Goal: Information Seeking & Learning: Learn about a topic

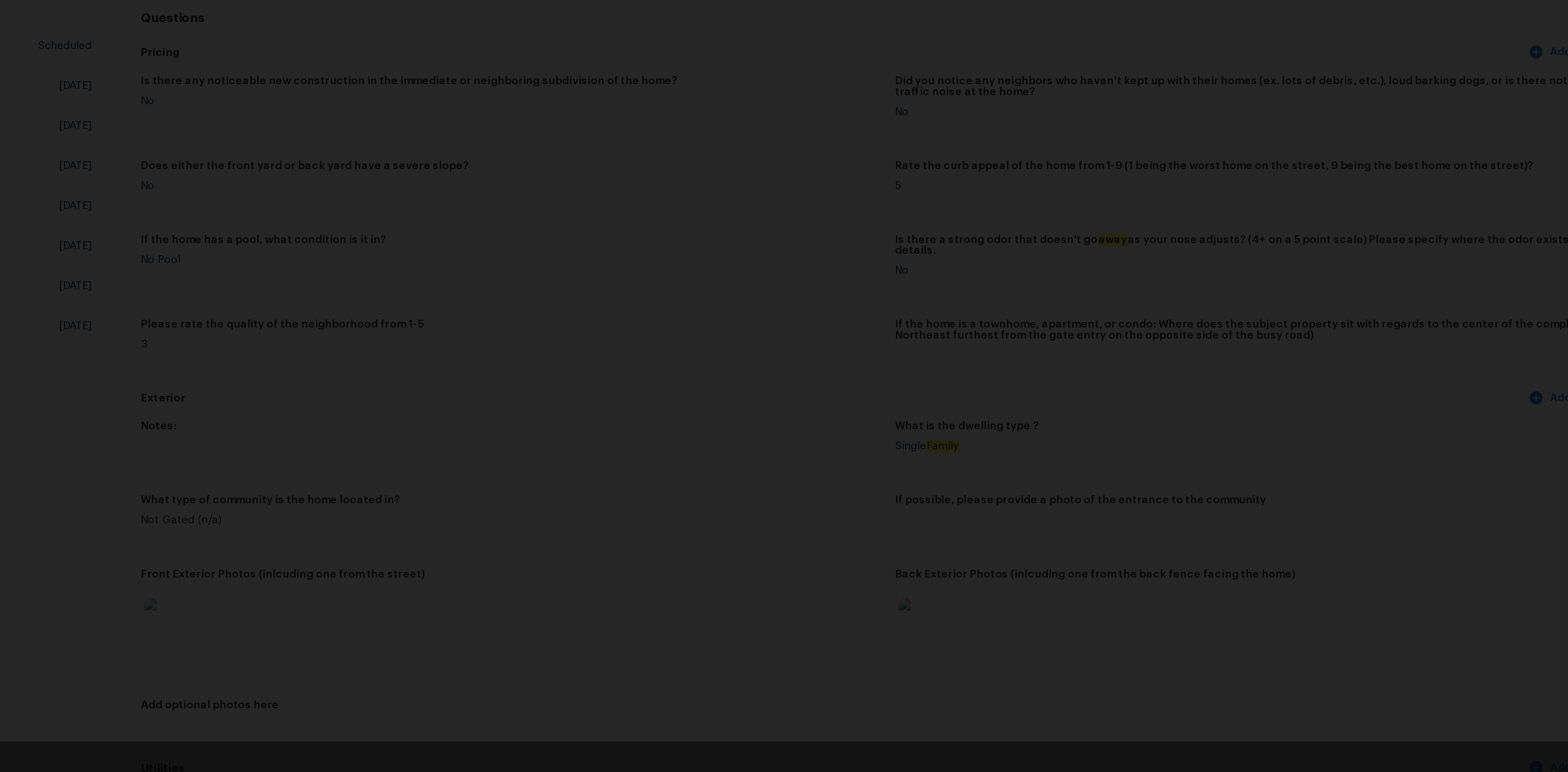
scroll to position [218, 0]
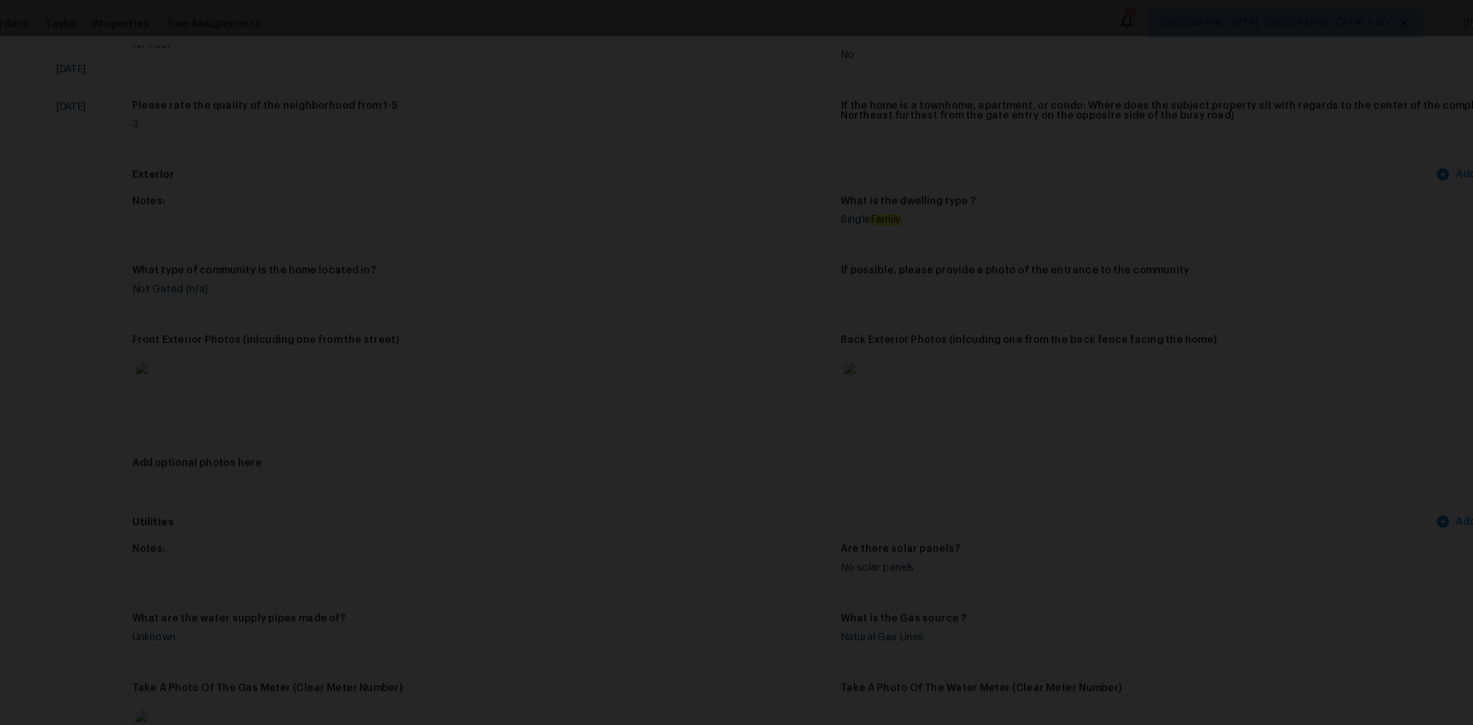
click at [252, 66] on div "Lightbox" at bounding box center [736, 362] width 1473 height 725
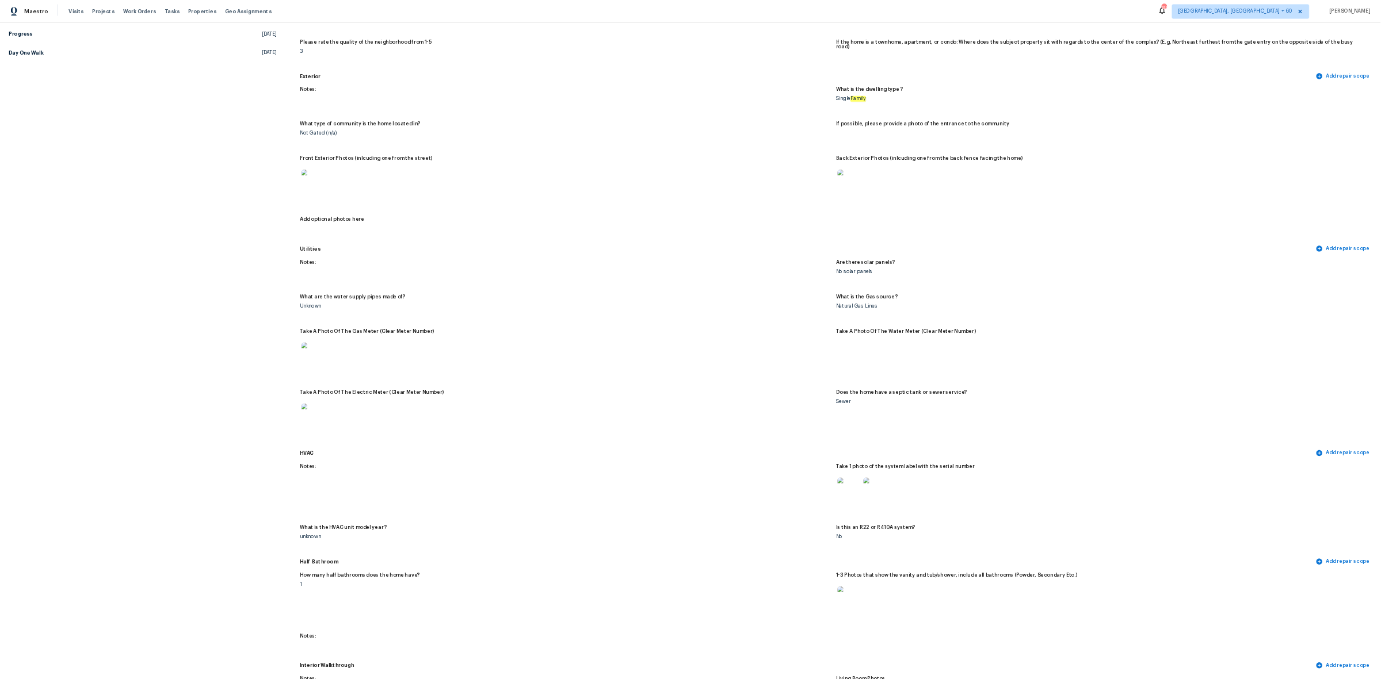
scroll to position [308, 0]
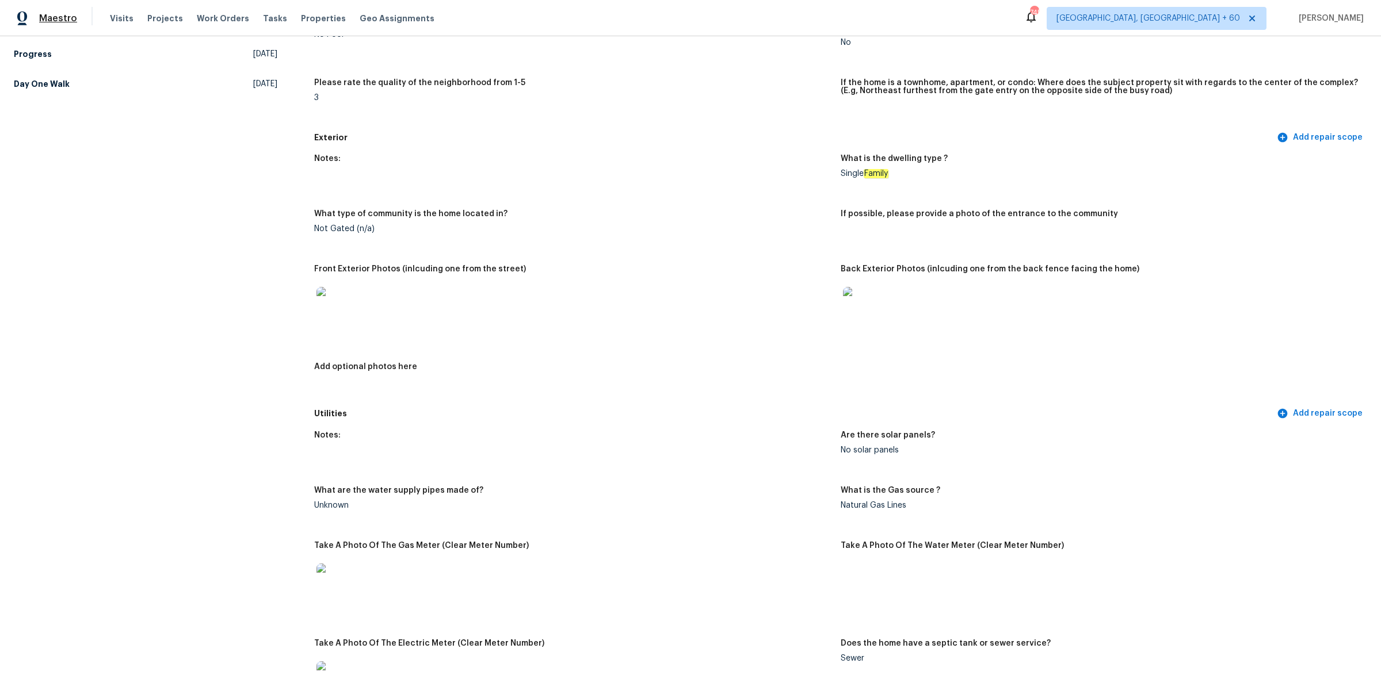
click at [64, 22] on span "Maestro" at bounding box center [58, 19] width 38 height 12
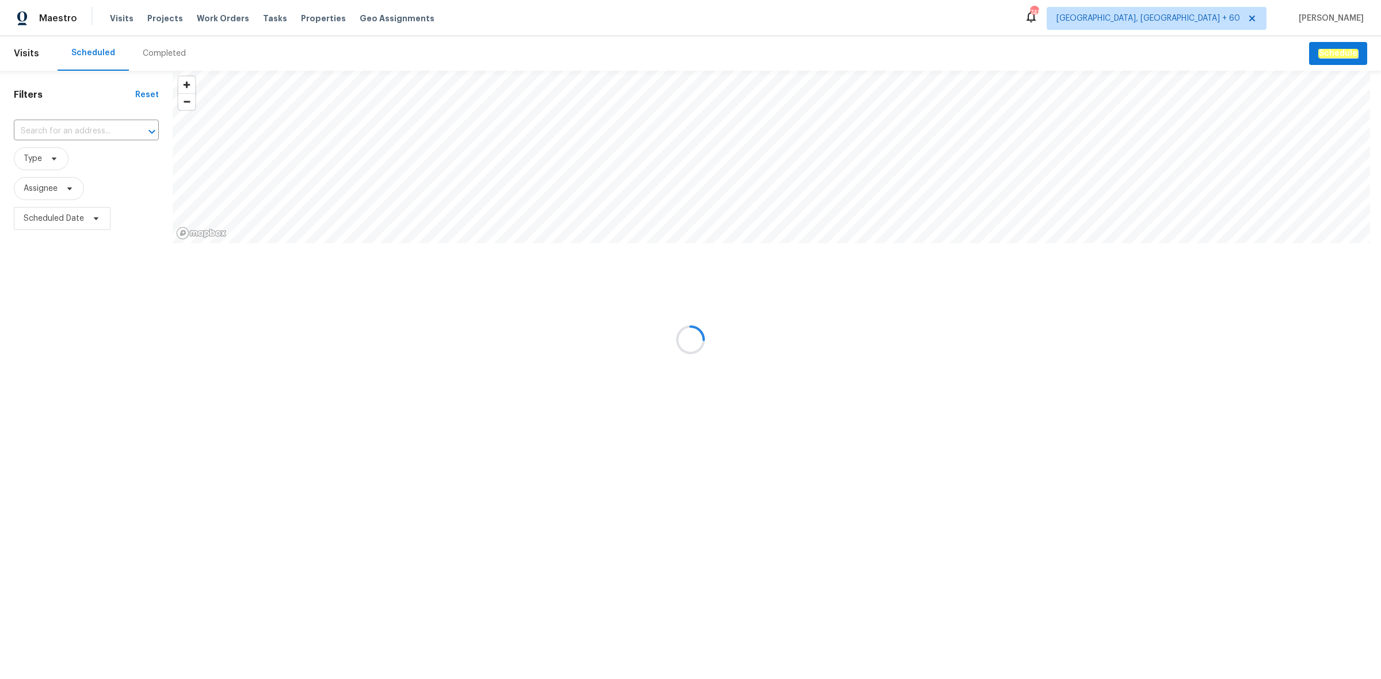
click at [150, 56] on div at bounding box center [690, 339] width 1381 height 679
click at [157, 45] on div at bounding box center [690, 339] width 1381 height 679
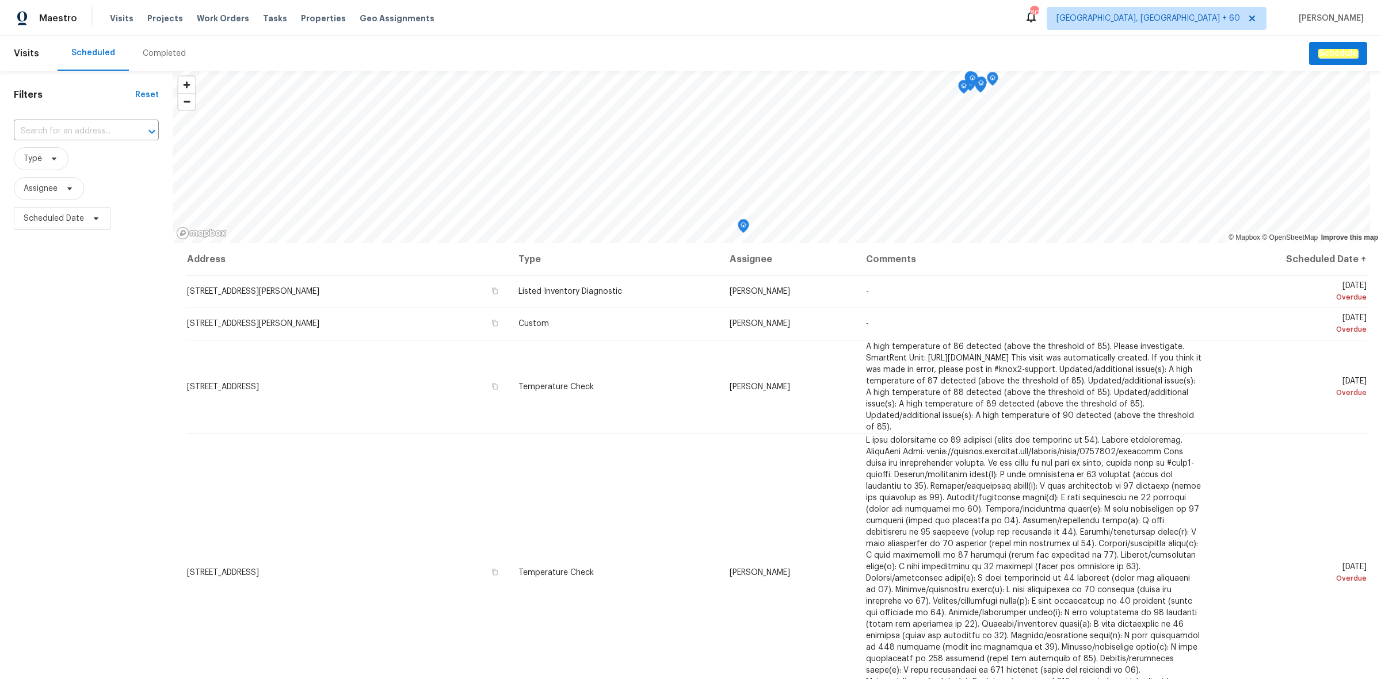
click at [157, 48] on div "Completed" at bounding box center [164, 54] width 43 height 12
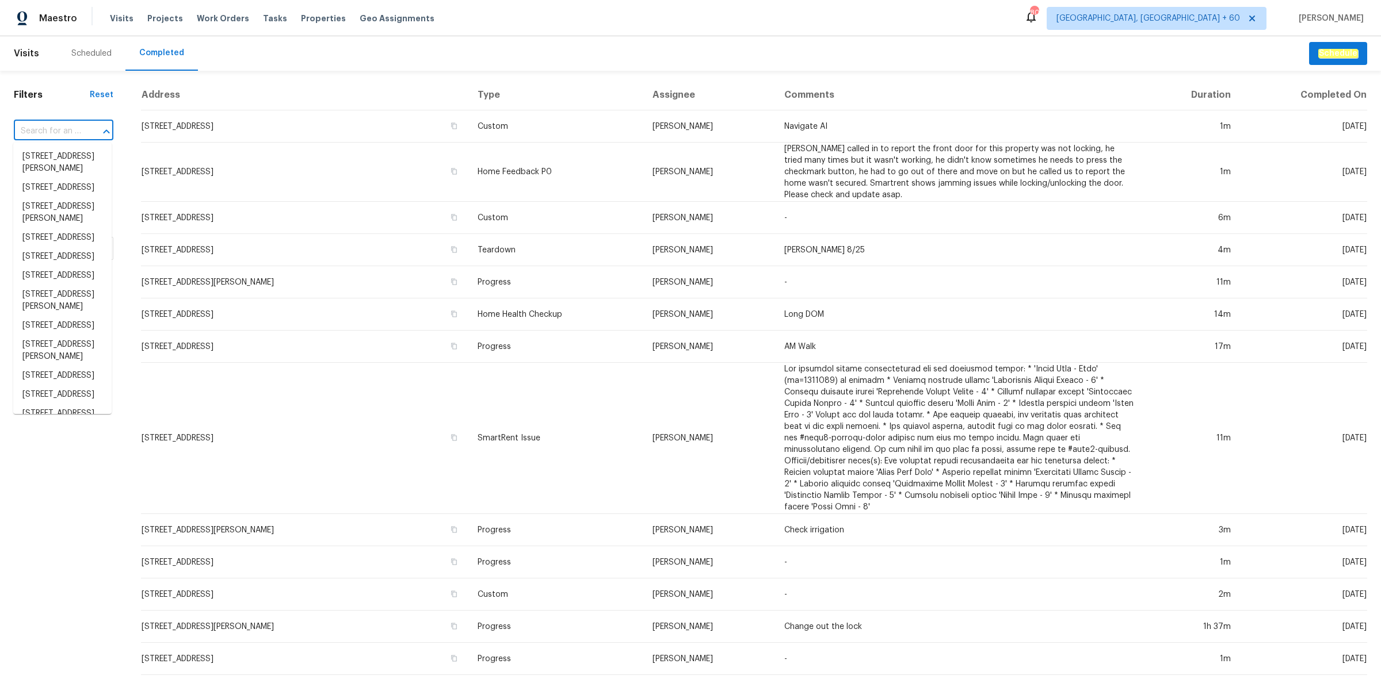
click at [53, 123] on input "text" at bounding box center [47, 132] width 67 height 18
paste input "7271 Shellburne Dr, Raleigh, NC 27612"
type input "7271 Shellburne Dr, Raleigh, NC 27612"
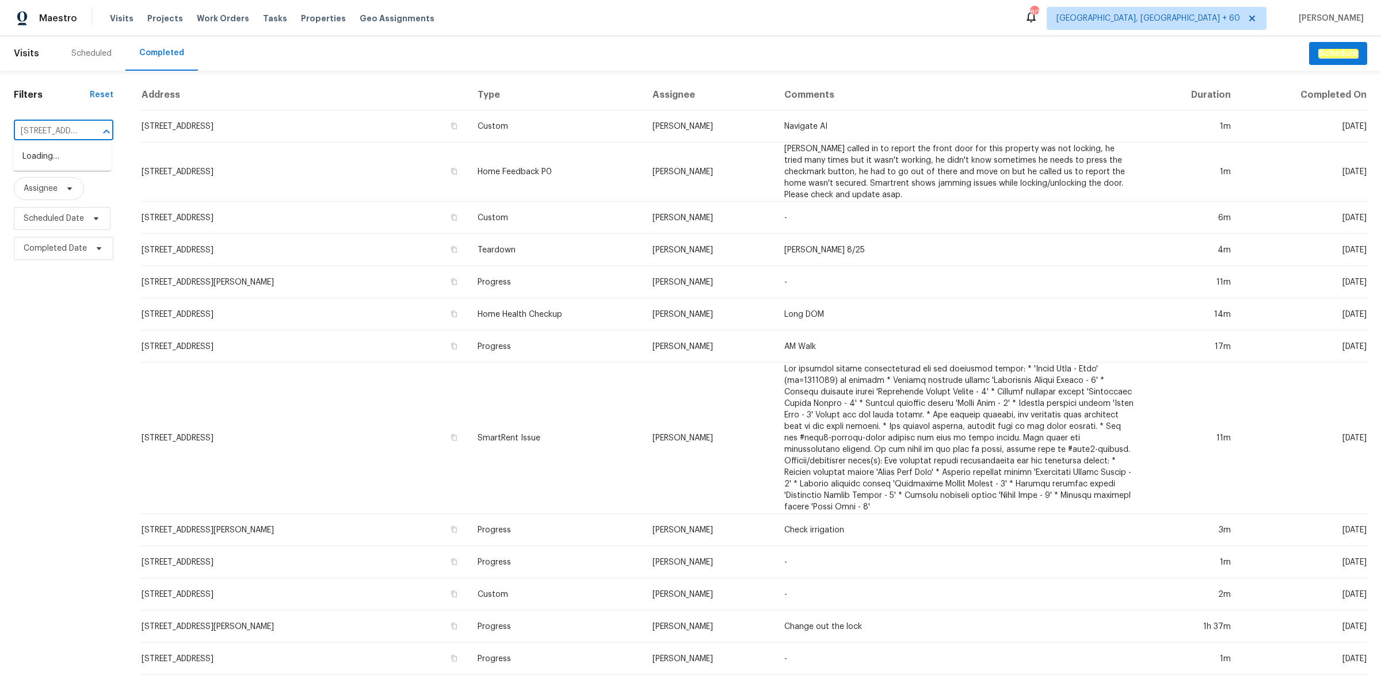
scroll to position [0, 82]
click at [50, 164] on li "7271 Shellburne Dr, Raleigh, NC 27612" at bounding box center [62, 156] width 98 height 19
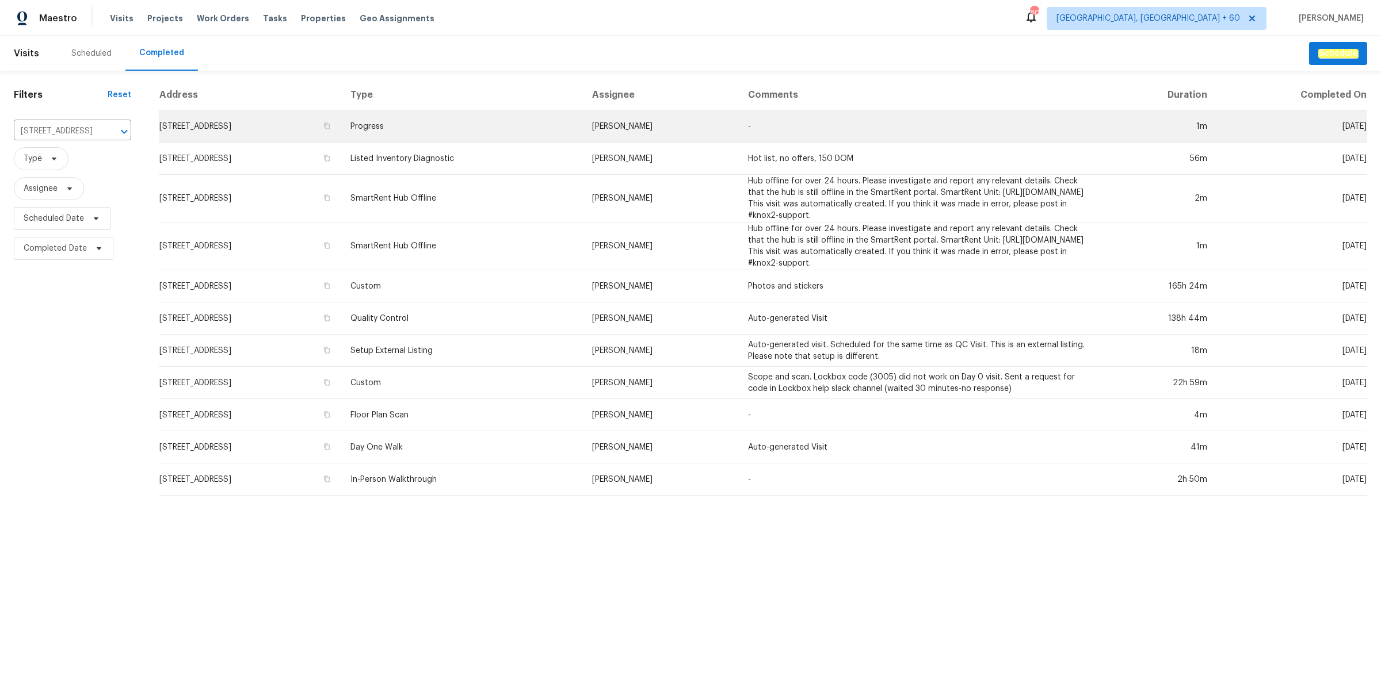
click at [341, 121] on td "7271 Shellburne Dr, Raleigh, NC 27612" at bounding box center [250, 126] width 182 height 32
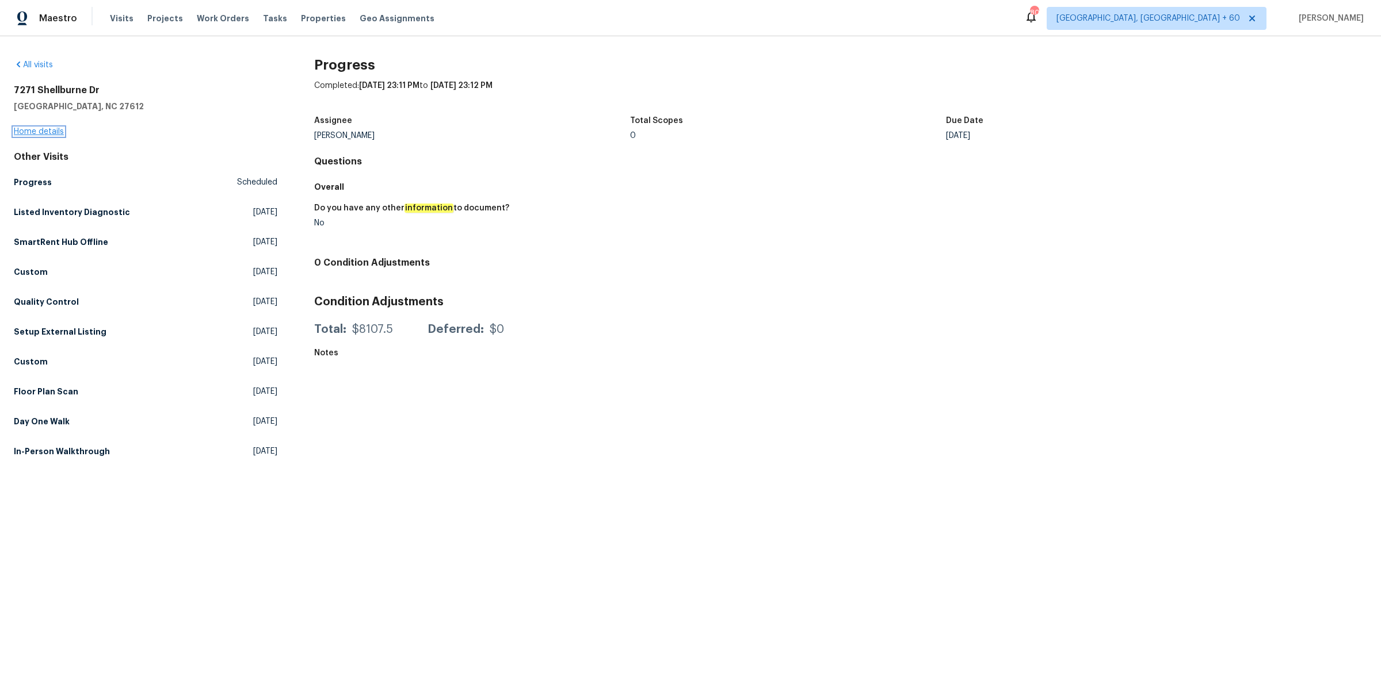
click at [24, 131] on link "Home details" at bounding box center [39, 132] width 50 height 8
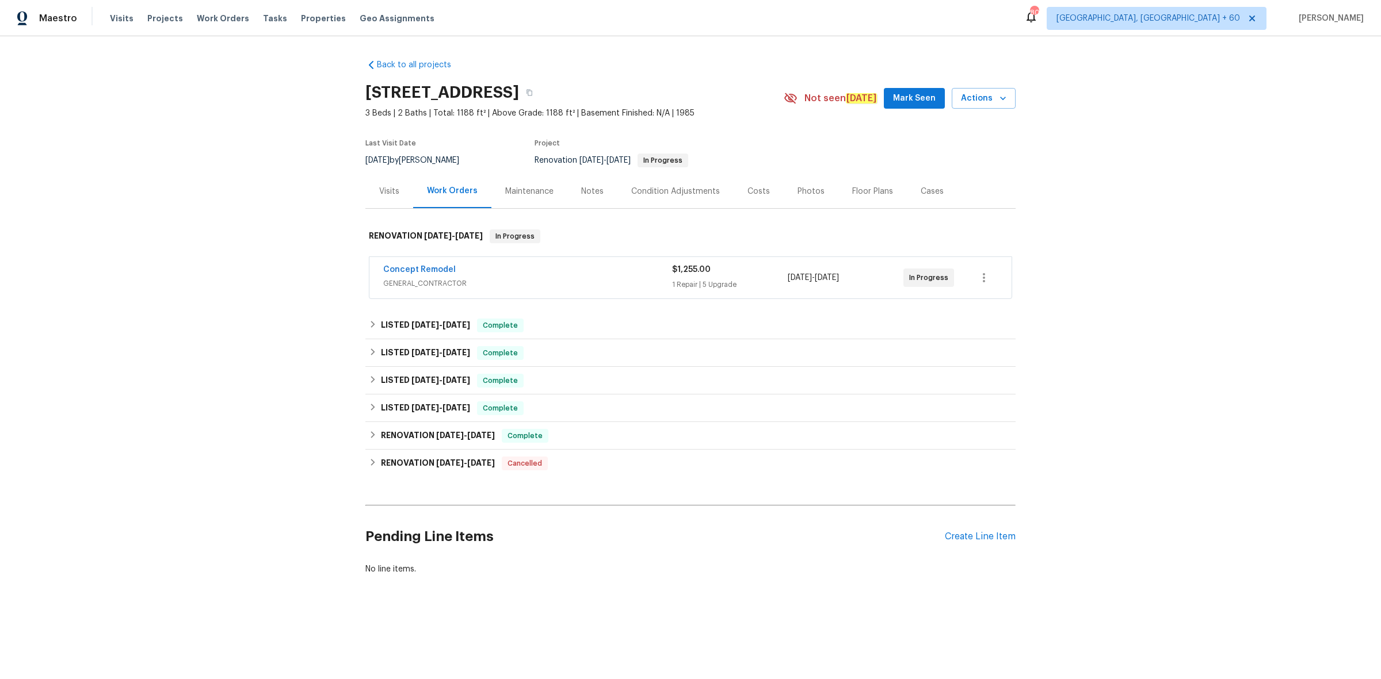
click at [797, 192] on div "Photos" at bounding box center [810, 192] width 27 height 12
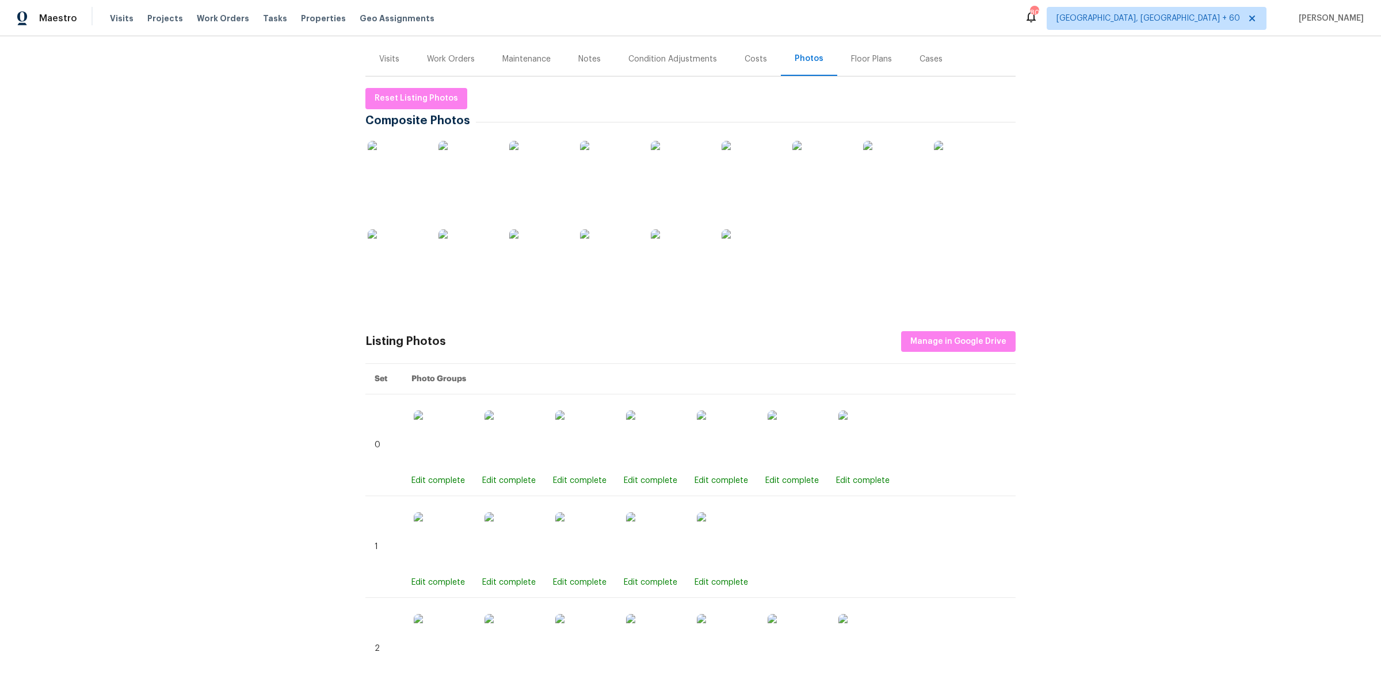
scroll to position [144, 0]
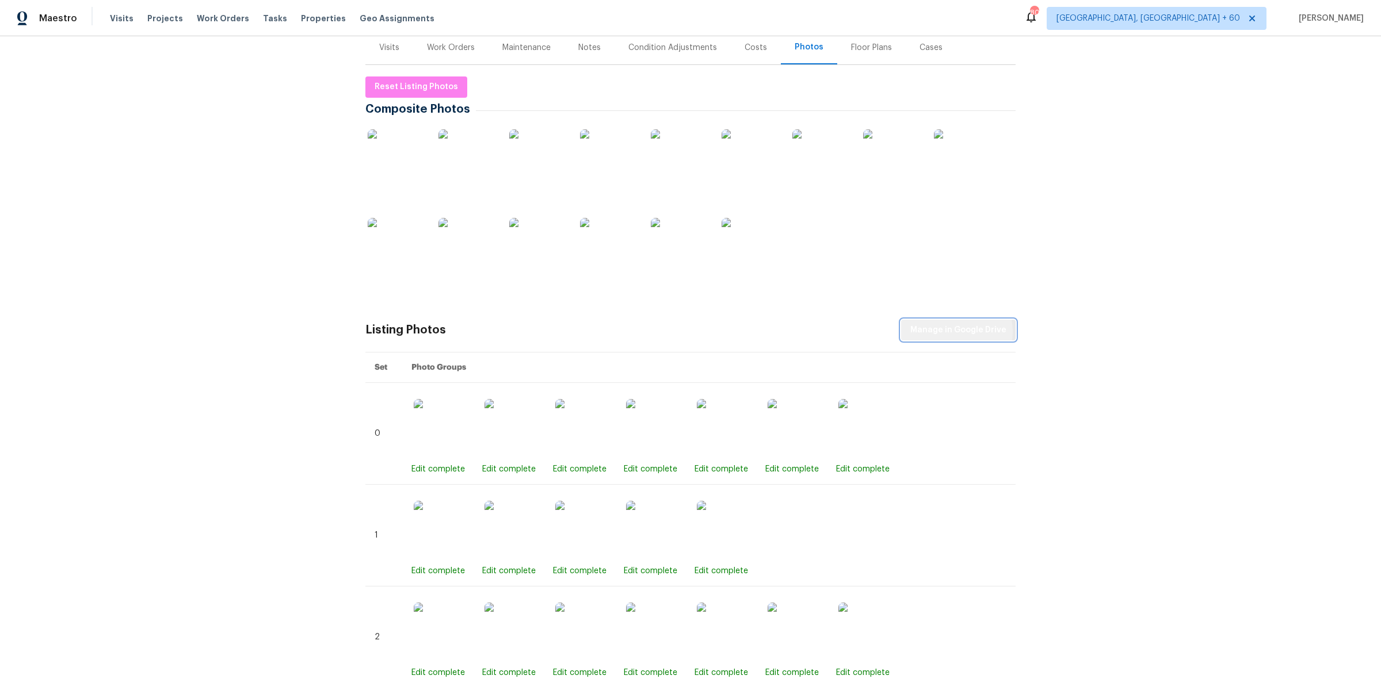
click at [952, 332] on span "Manage in Google Drive" at bounding box center [958, 330] width 96 height 14
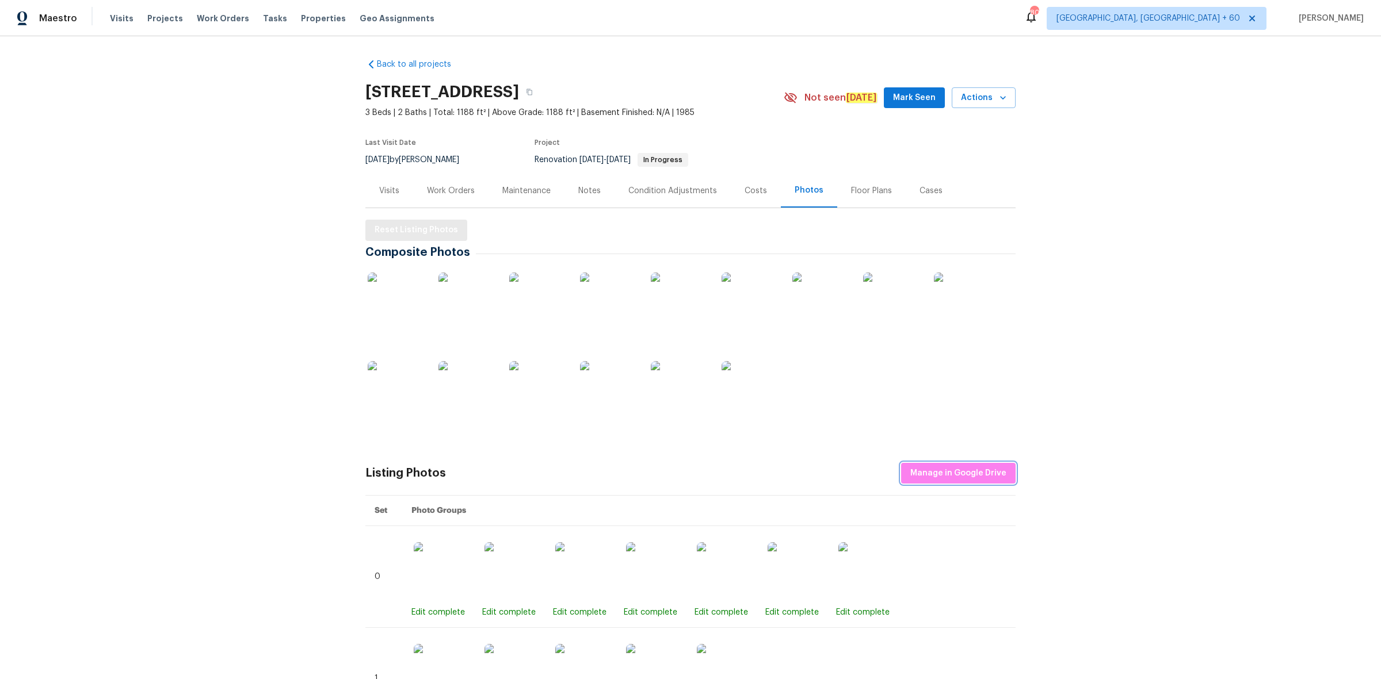
scroll to position [0, 0]
click at [398, 231] on span "Reset Listing Photos" at bounding box center [415, 231] width 83 height 14
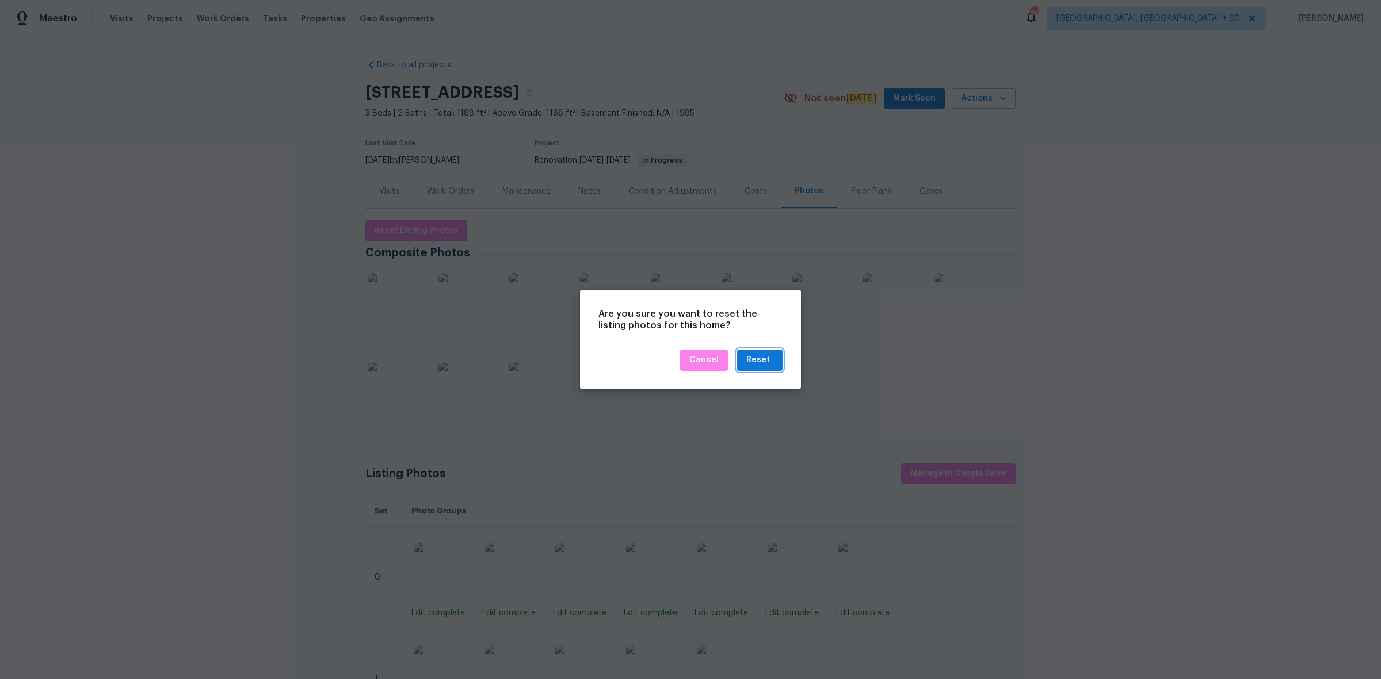
click at [752, 358] on div "Reset" at bounding box center [758, 360] width 24 height 14
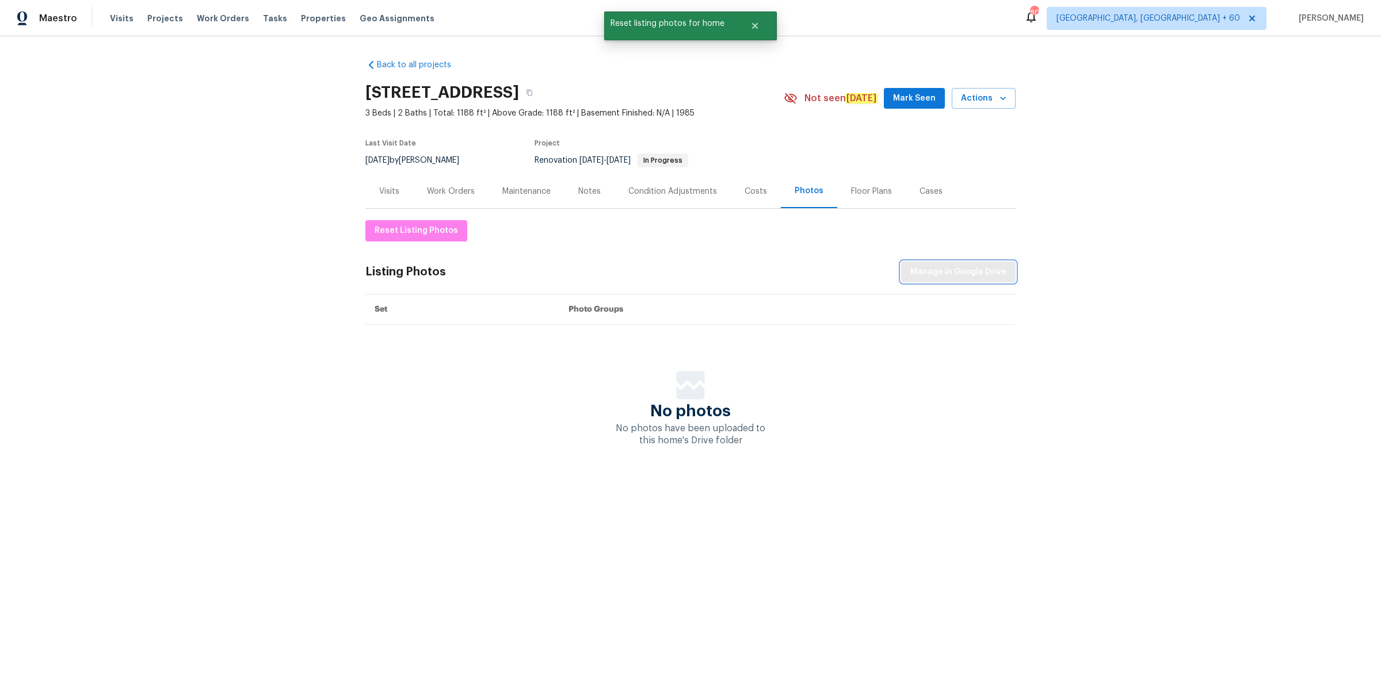
click at [982, 273] on span "Manage in Google Drive" at bounding box center [958, 272] width 96 height 14
click at [925, 270] on span "Manage in Google Drive" at bounding box center [958, 272] width 96 height 14
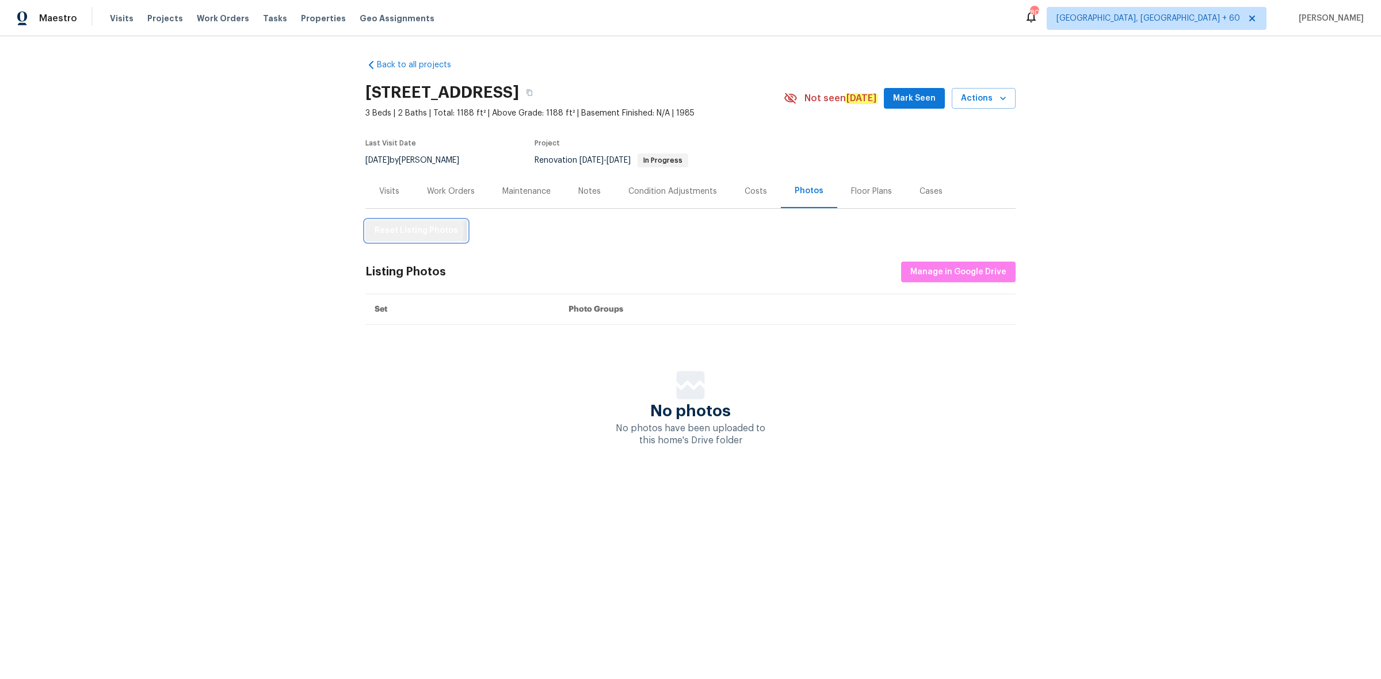
click at [397, 228] on span "Reset Listing Photos" at bounding box center [415, 231] width 83 height 14
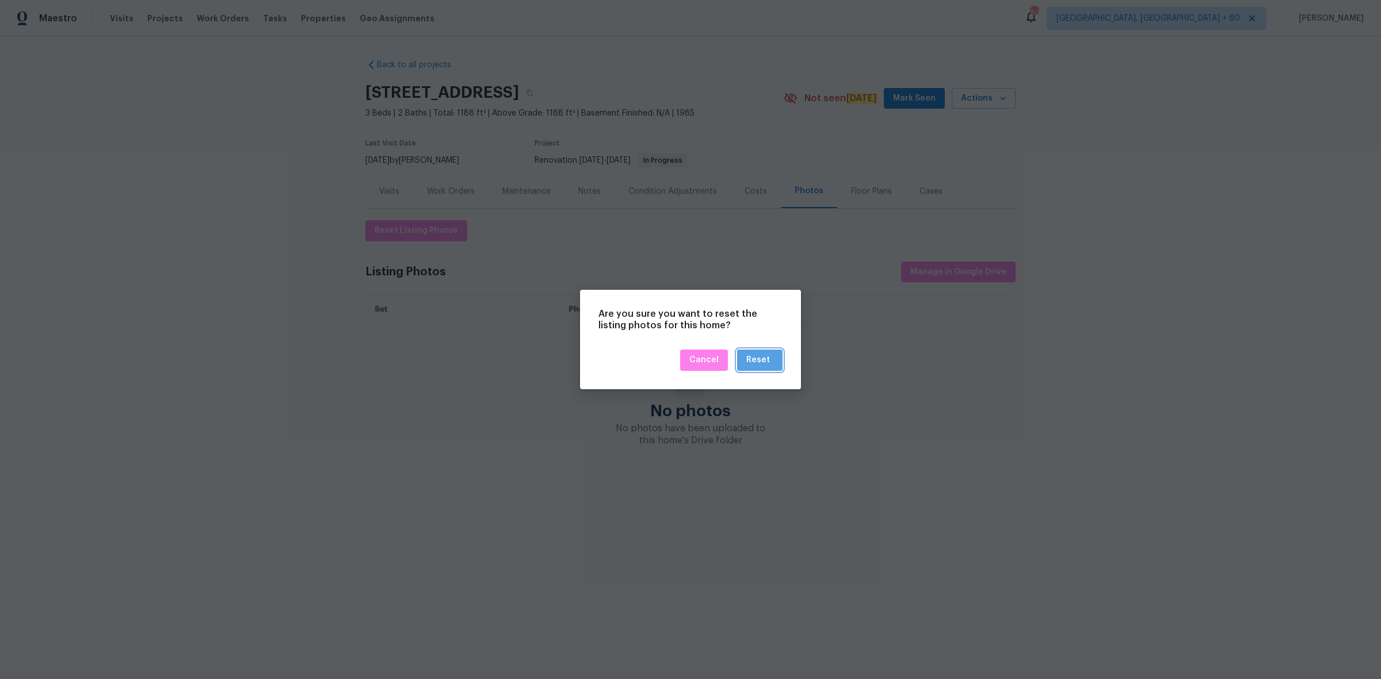
click at [761, 366] on div "Reset" at bounding box center [758, 360] width 24 height 14
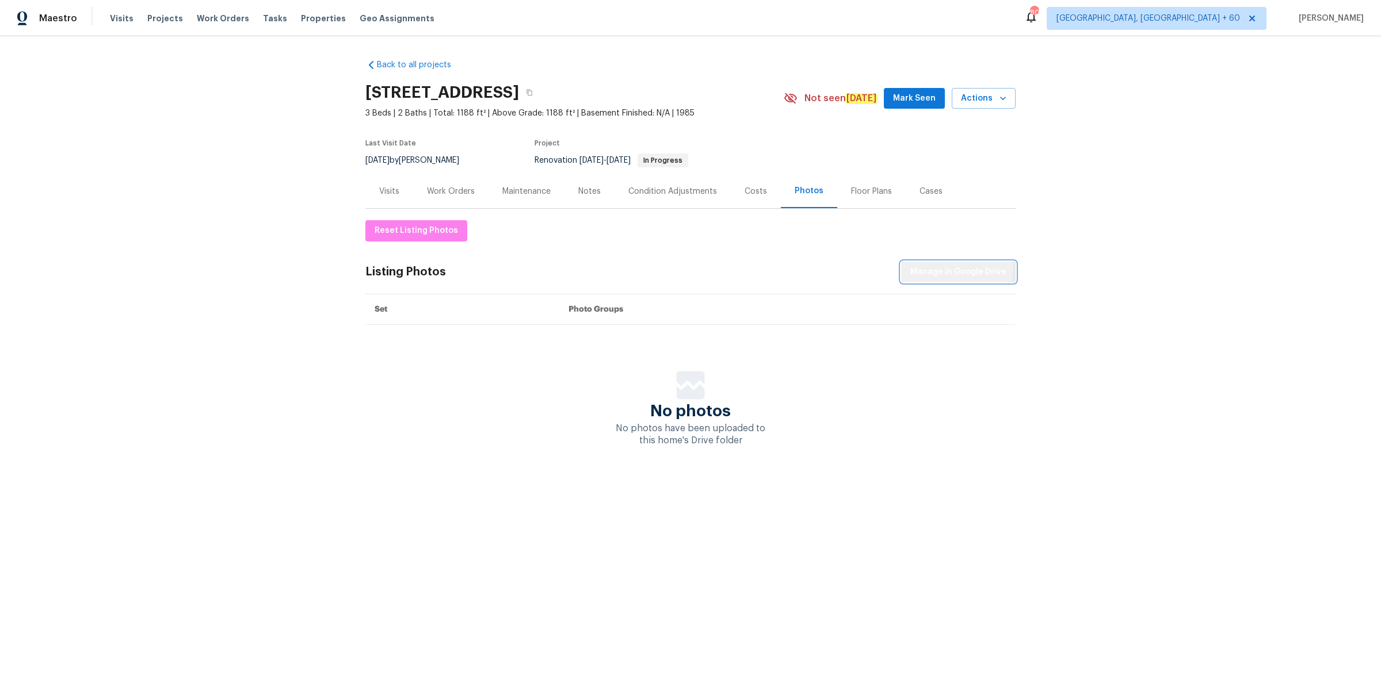
click at [927, 267] on span "Manage in Google Drive" at bounding box center [958, 272] width 96 height 14
click at [533, 95] on icon "button" at bounding box center [529, 92] width 7 height 7
click at [533, 94] on icon "button" at bounding box center [529, 92] width 7 height 7
click at [56, 20] on span "Maestro" at bounding box center [58, 19] width 38 height 12
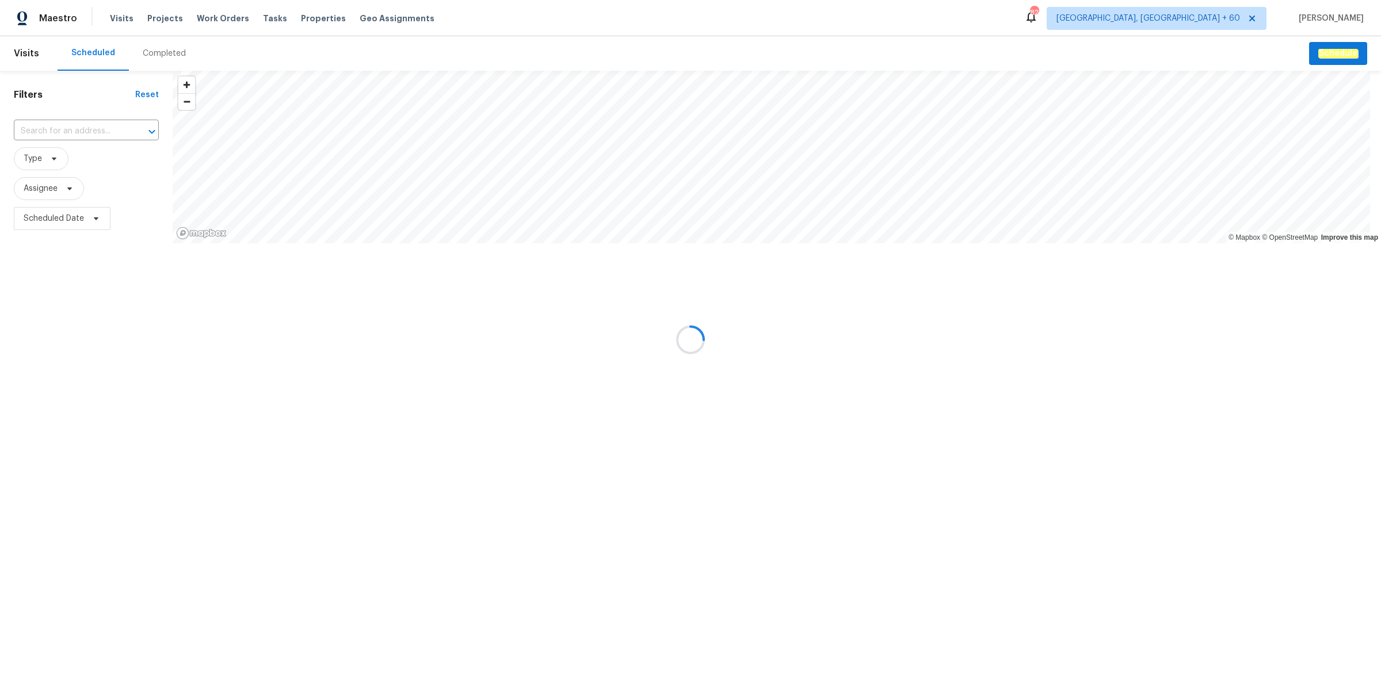
click at [173, 50] on div at bounding box center [690, 339] width 1381 height 679
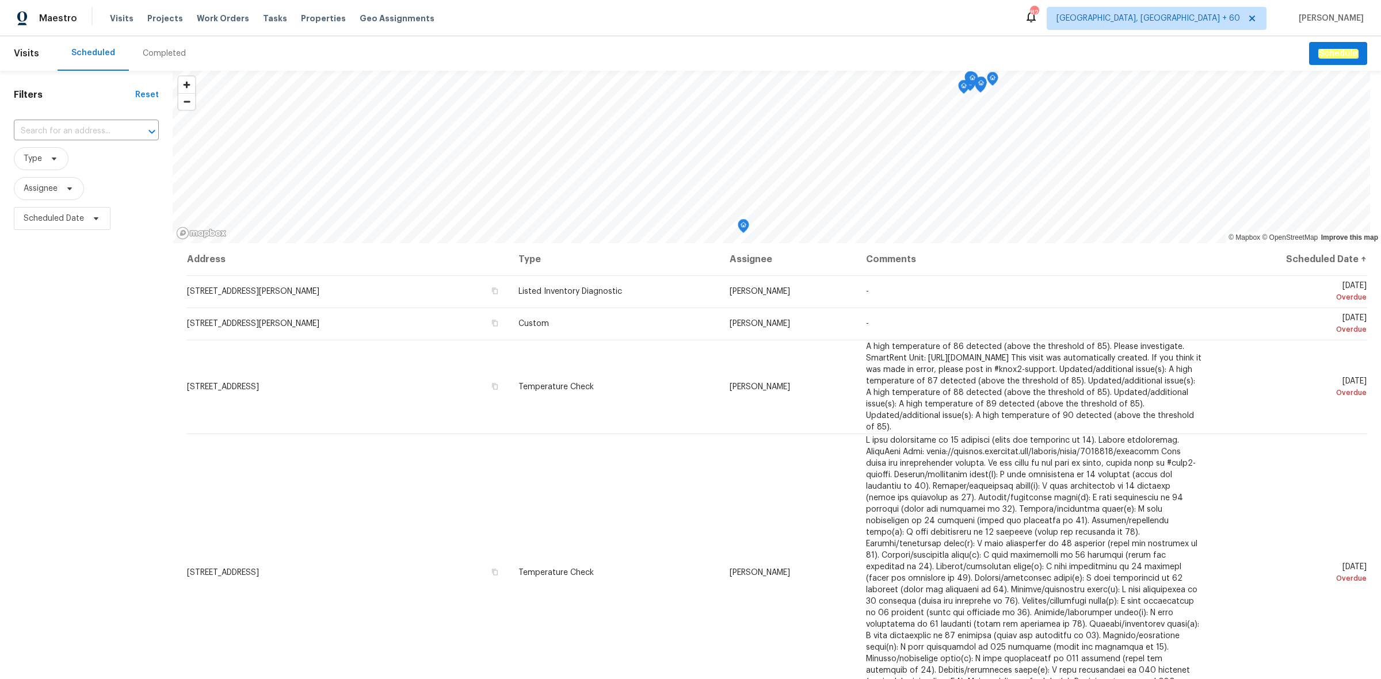
click at [173, 50] on div "Completed" at bounding box center [164, 54] width 43 height 12
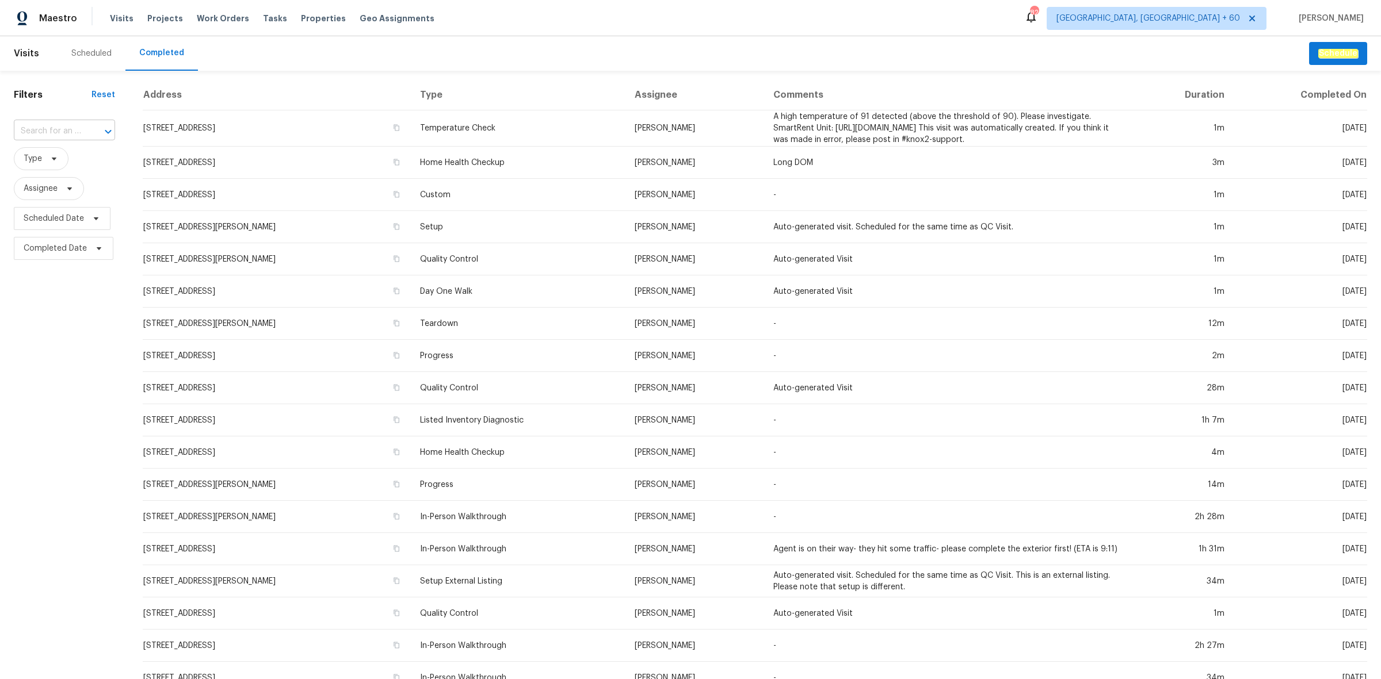
click at [85, 131] on div at bounding box center [100, 132] width 30 height 16
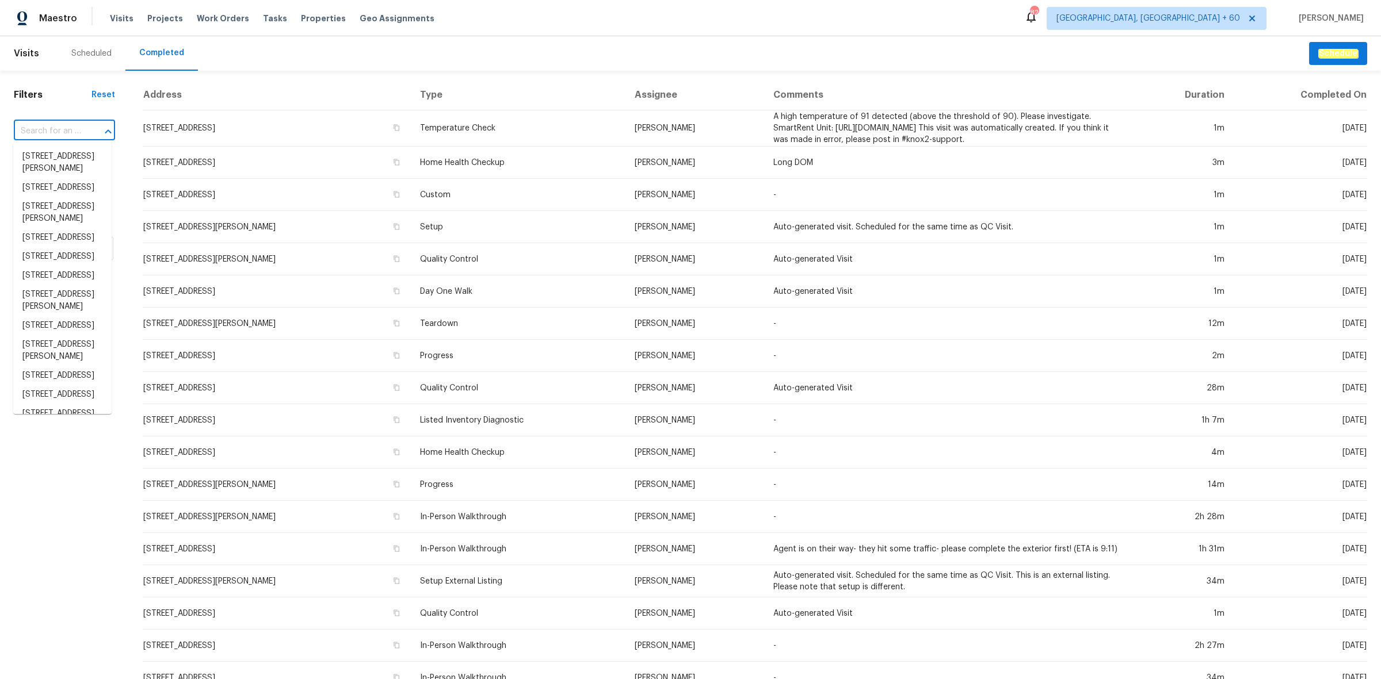
paste input "[STREET_ADDRESS]"
type input "[STREET_ADDRESS]"
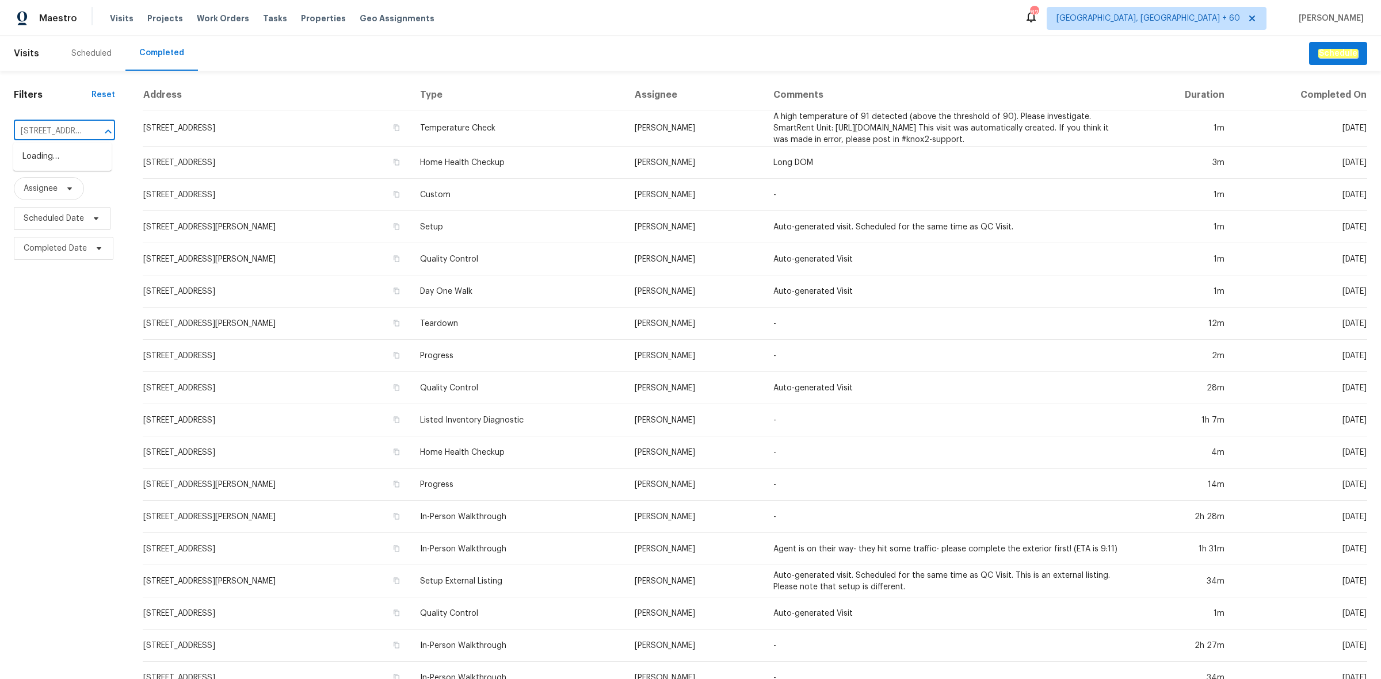
scroll to position [0, 100]
click at [52, 156] on li "[STREET_ADDRESS]" at bounding box center [62, 156] width 98 height 19
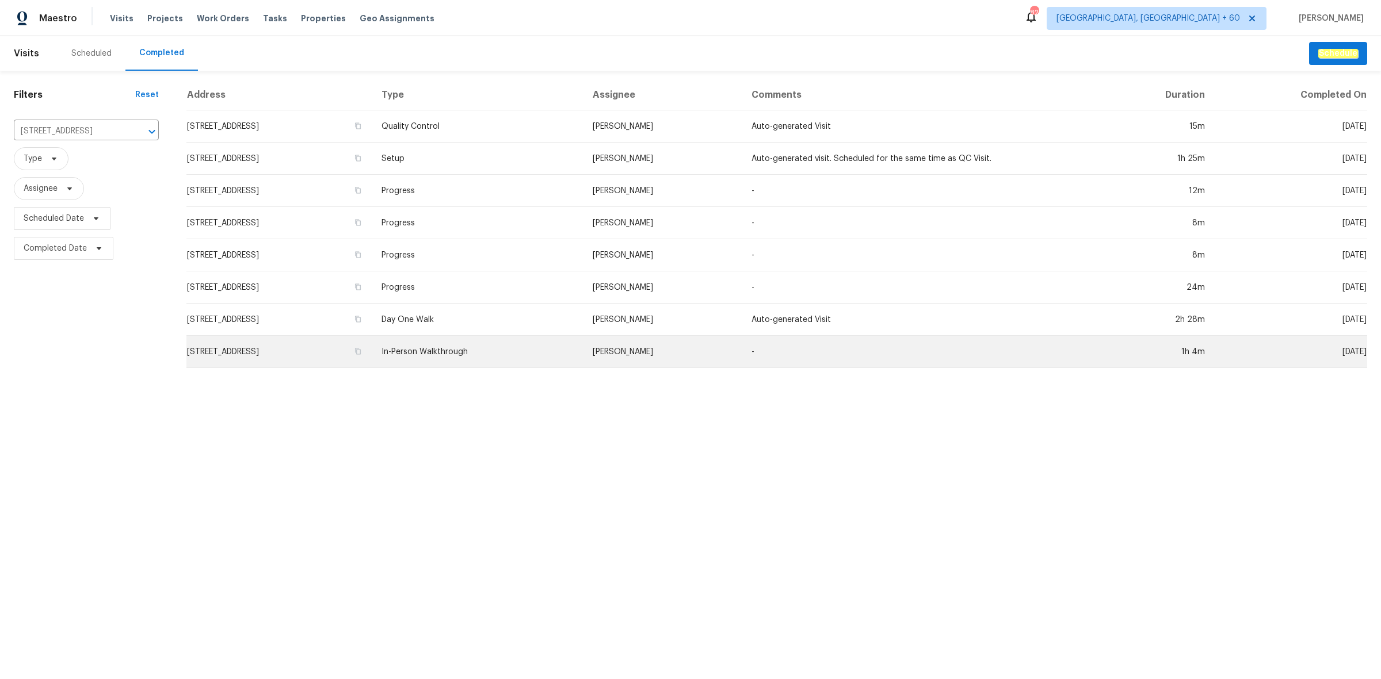
click at [518, 360] on td "In-Person Walkthrough" at bounding box center [477, 352] width 211 height 32
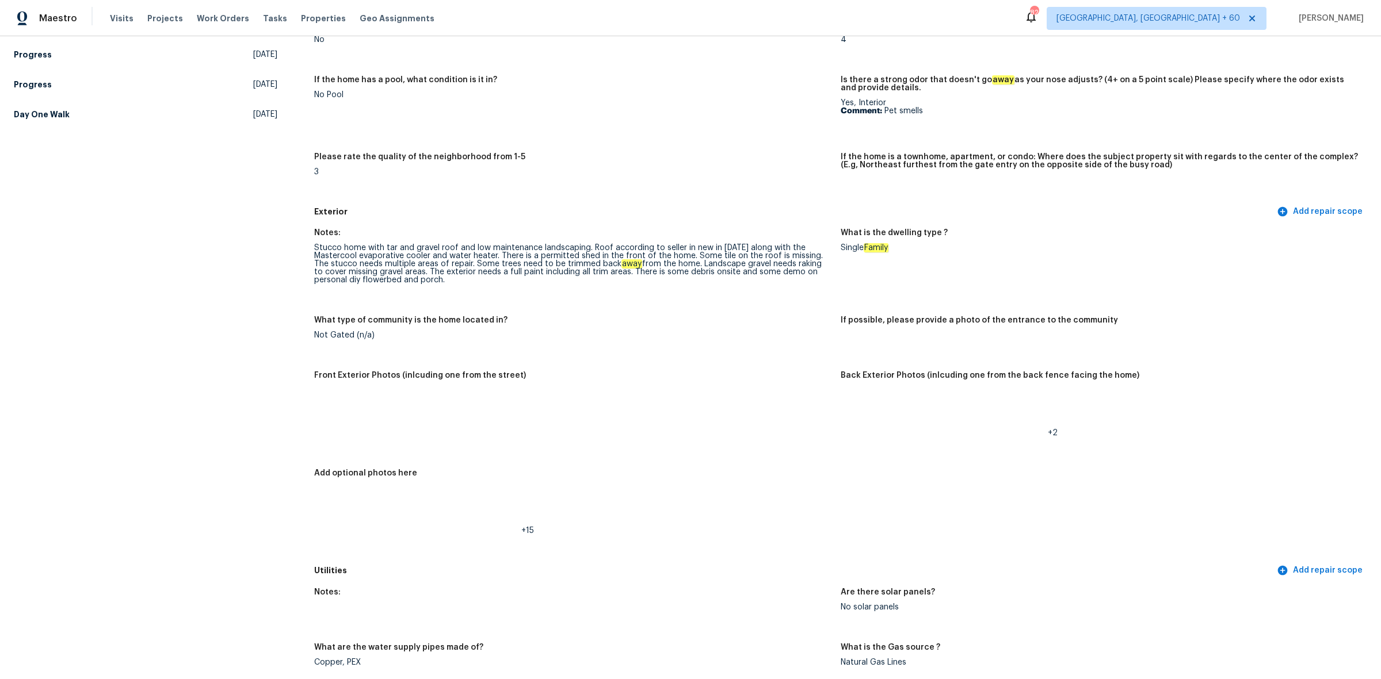
scroll to position [288, 0]
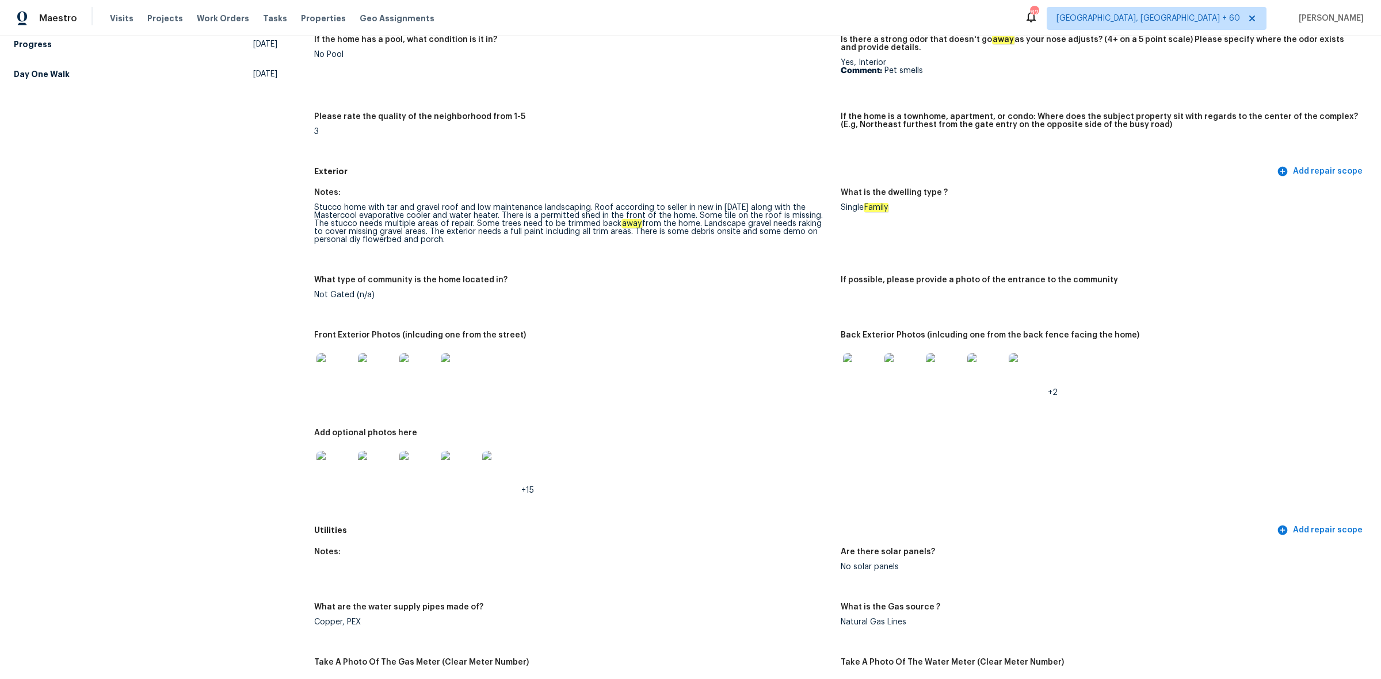
click at [863, 366] on img at bounding box center [861, 371] width 37 height 37
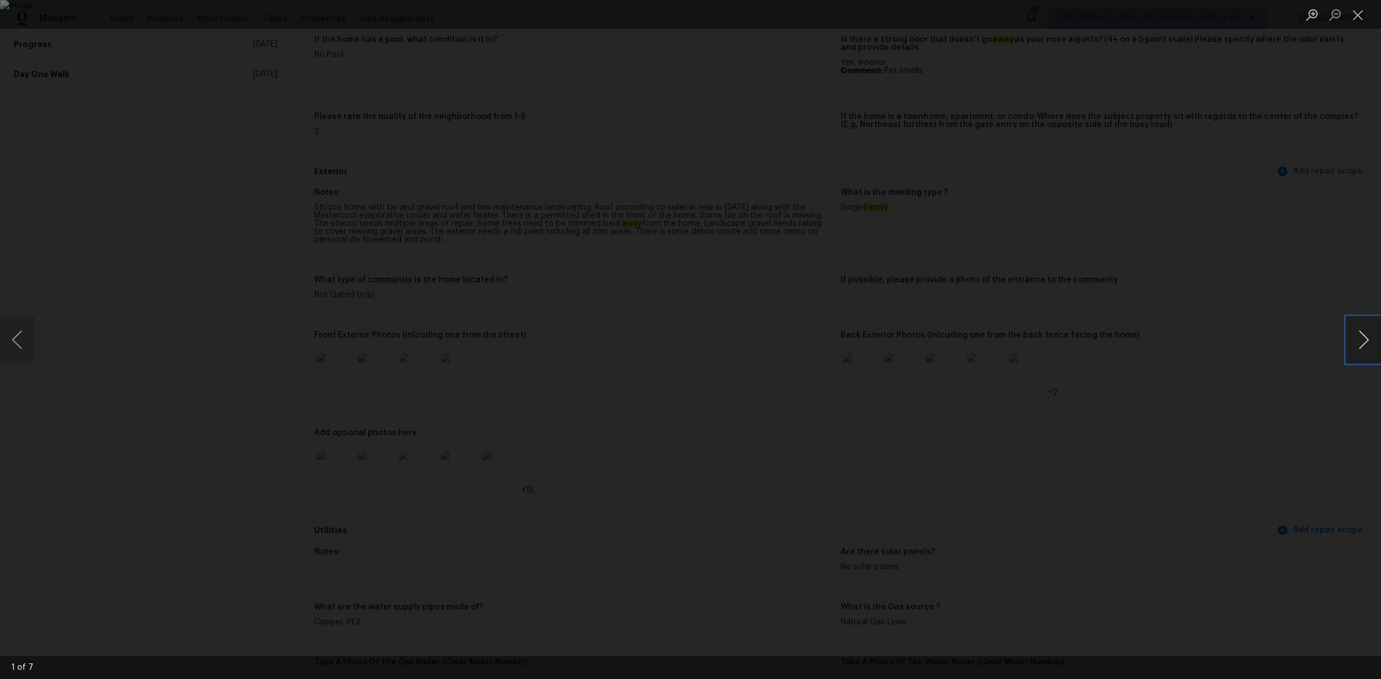
click at [1366, 339] on button "Next image" at bounding box center [1363, 340] width 35 height 46
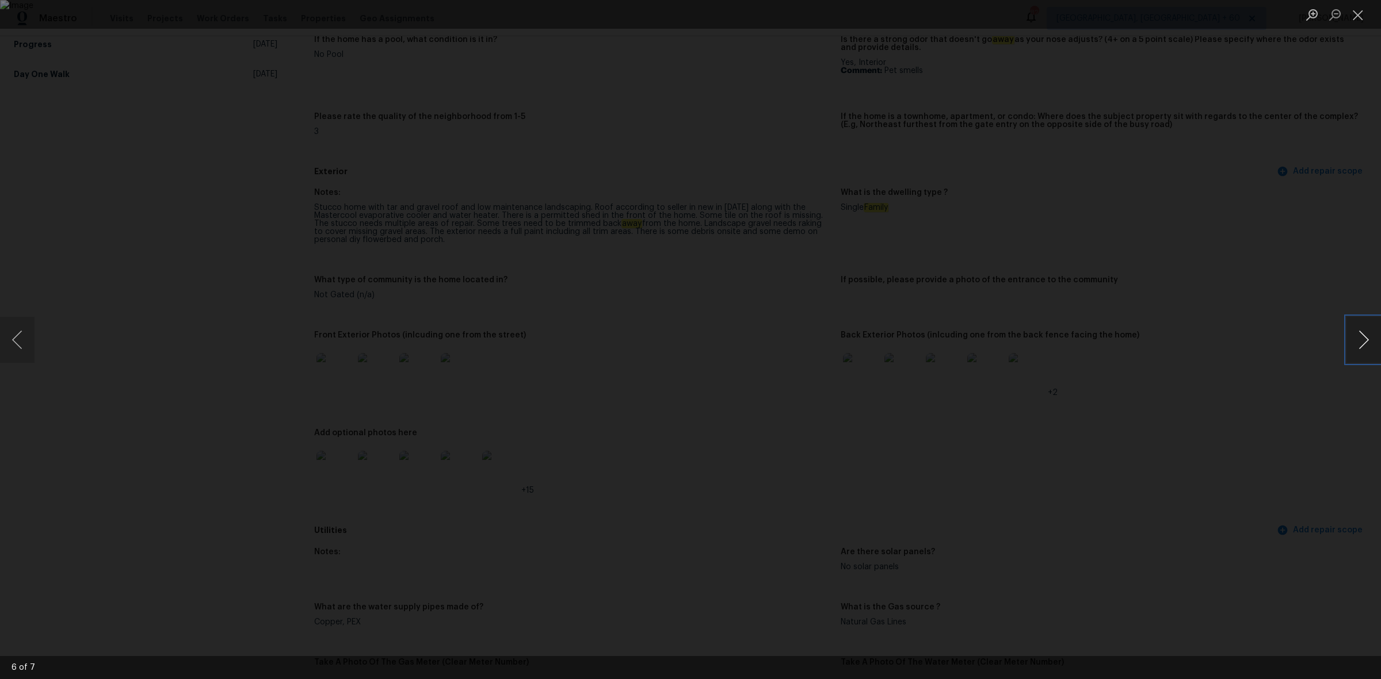
click at [1366, 339] on button "Next image" at bounding box center [1363, 340] width 35 height 46
click at [1358, 17] on button "Close lightbox" at bounding box center [1357, 15] width 23 height 20
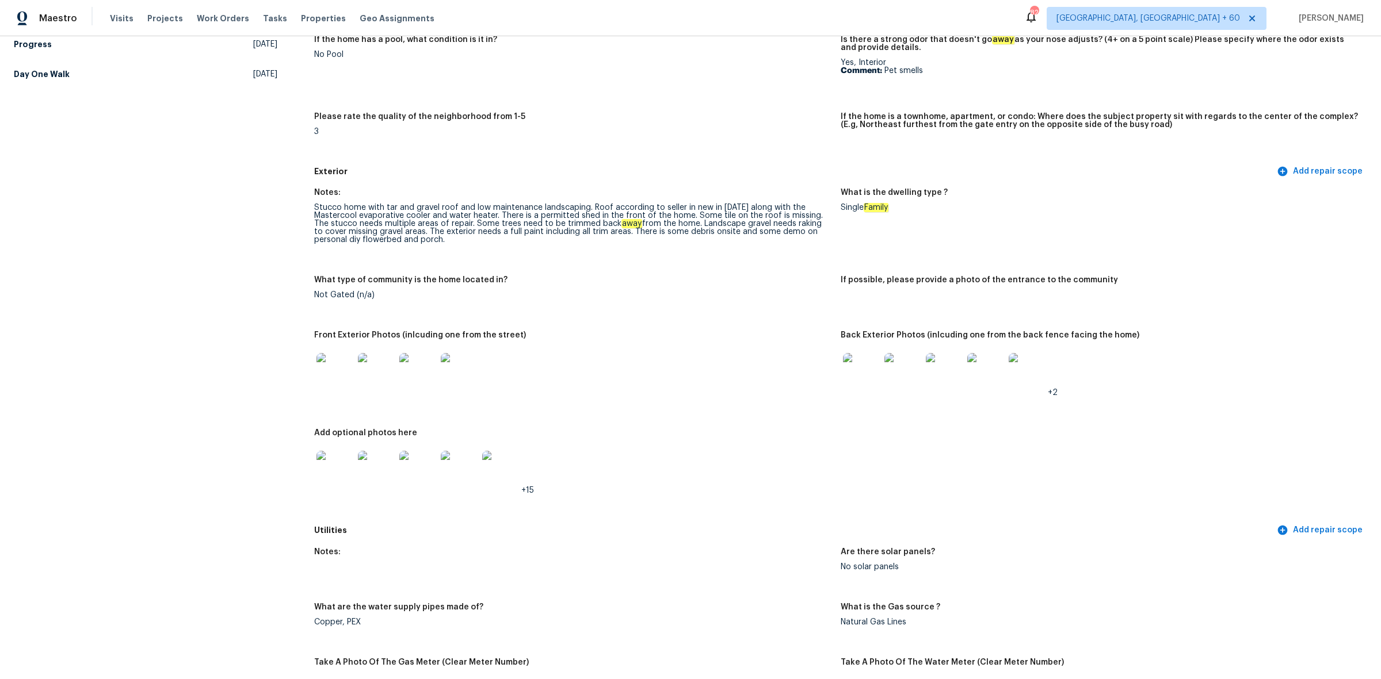
click at [325, 378] on img at bounding box center [334, 371] width 37 height 37
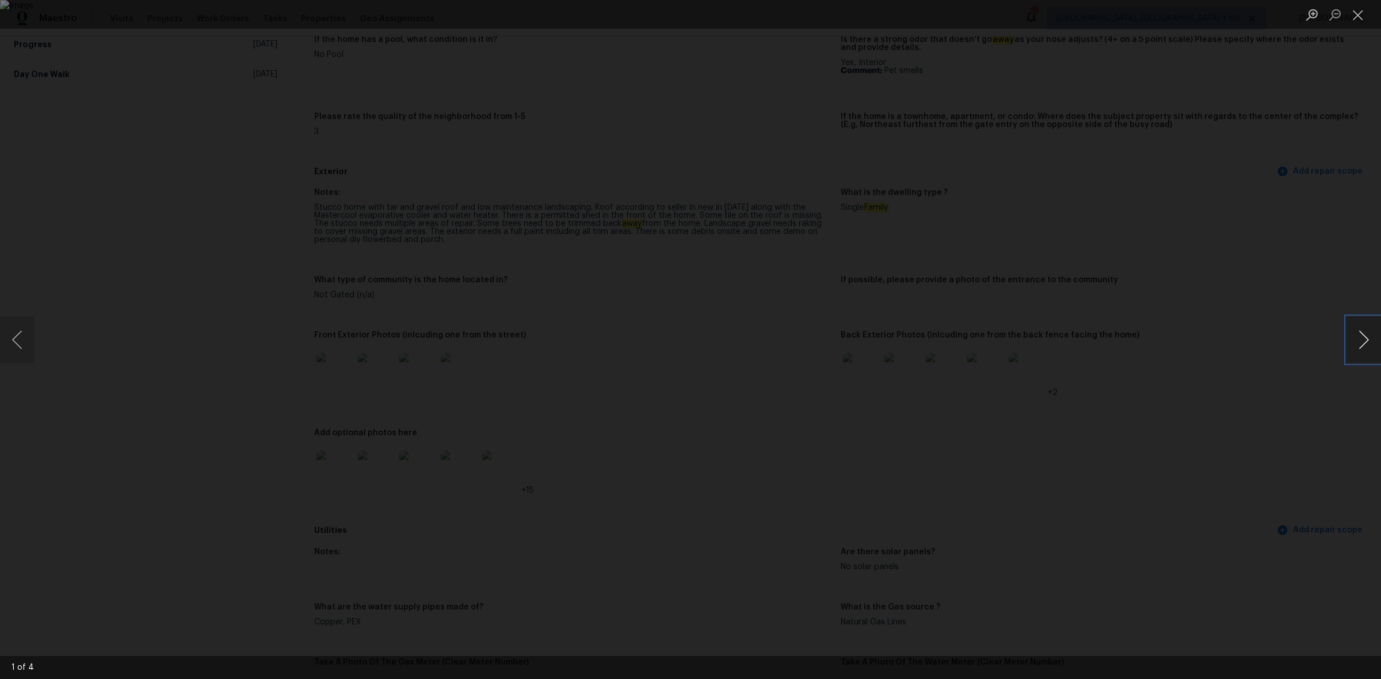
click at [1370, 343] on button "Next image" at bounding box center [1363, 340] width 35 height 46
click at [1364, 346] on button "Next image" at bounding box center [1363, 340] width 35 height 46
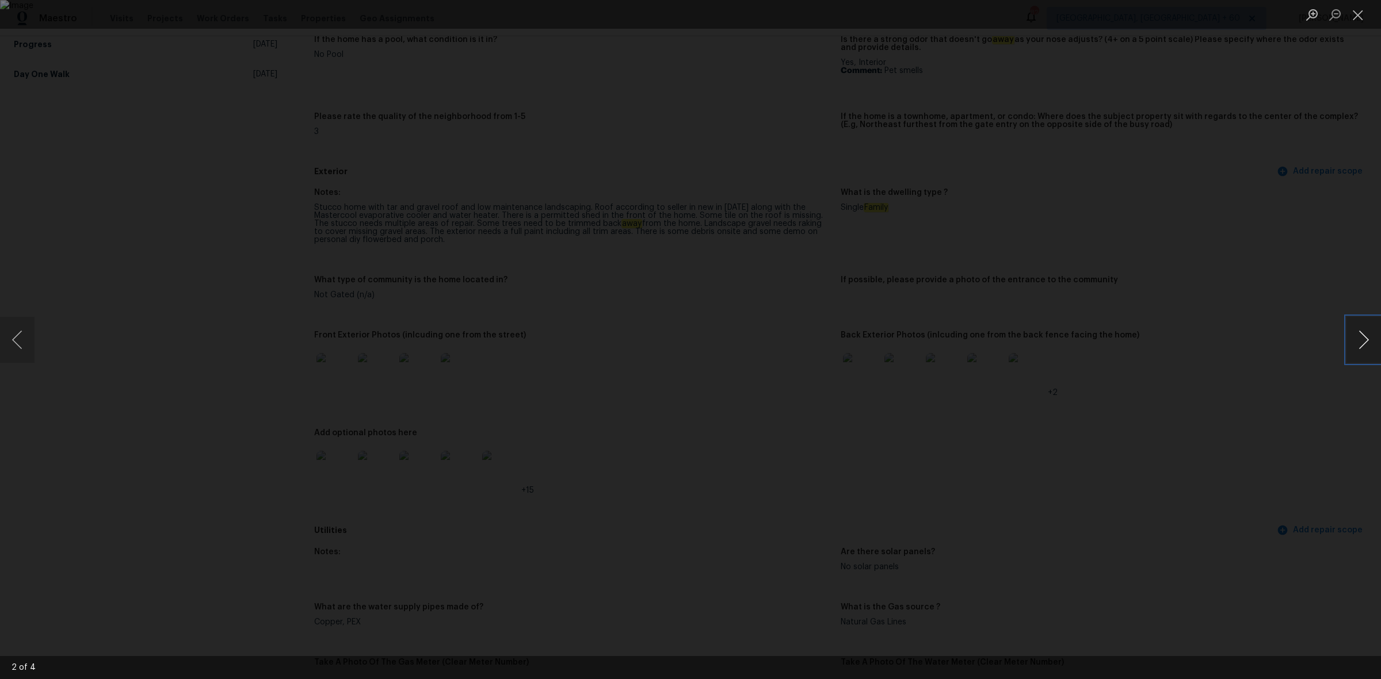
click at [1364, 346] on button "Next image" at bounding box center [1363, 340] width 35 height 46
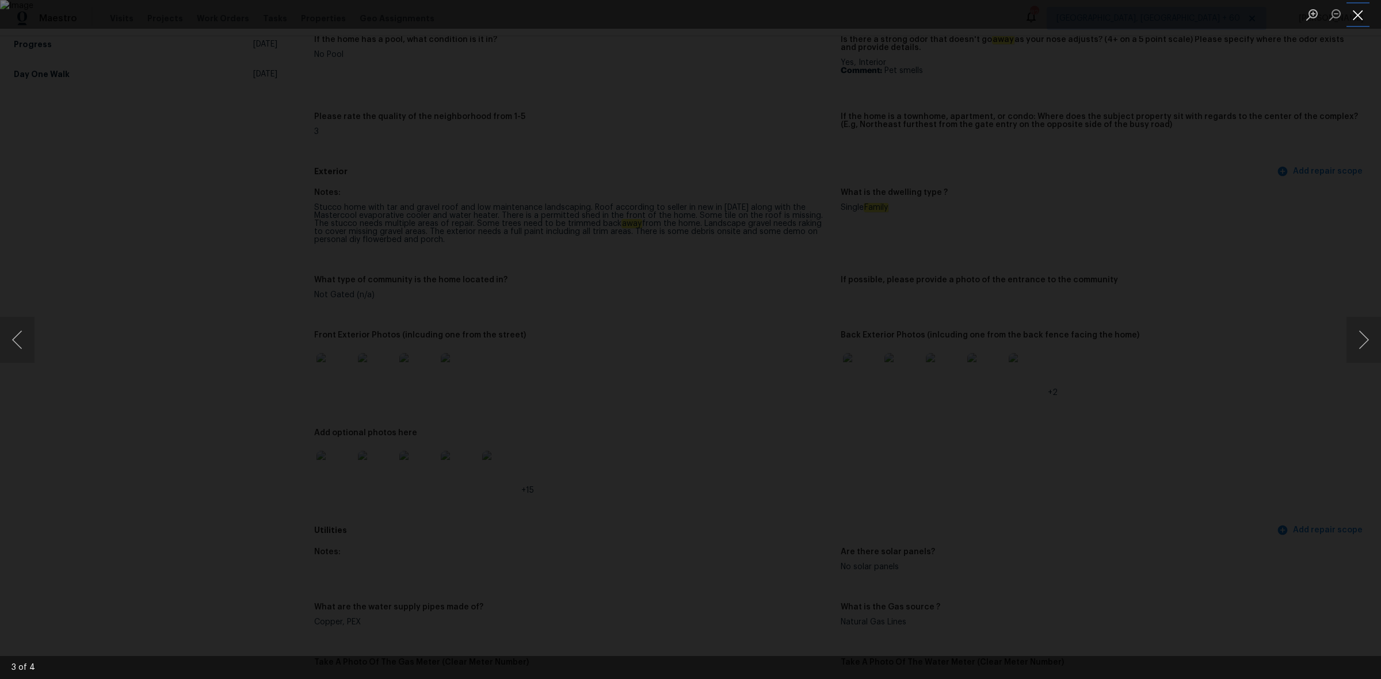
click at [1356, 19] on button "Close lightbox" at bounding box center [1357, 15] width 23 height 20
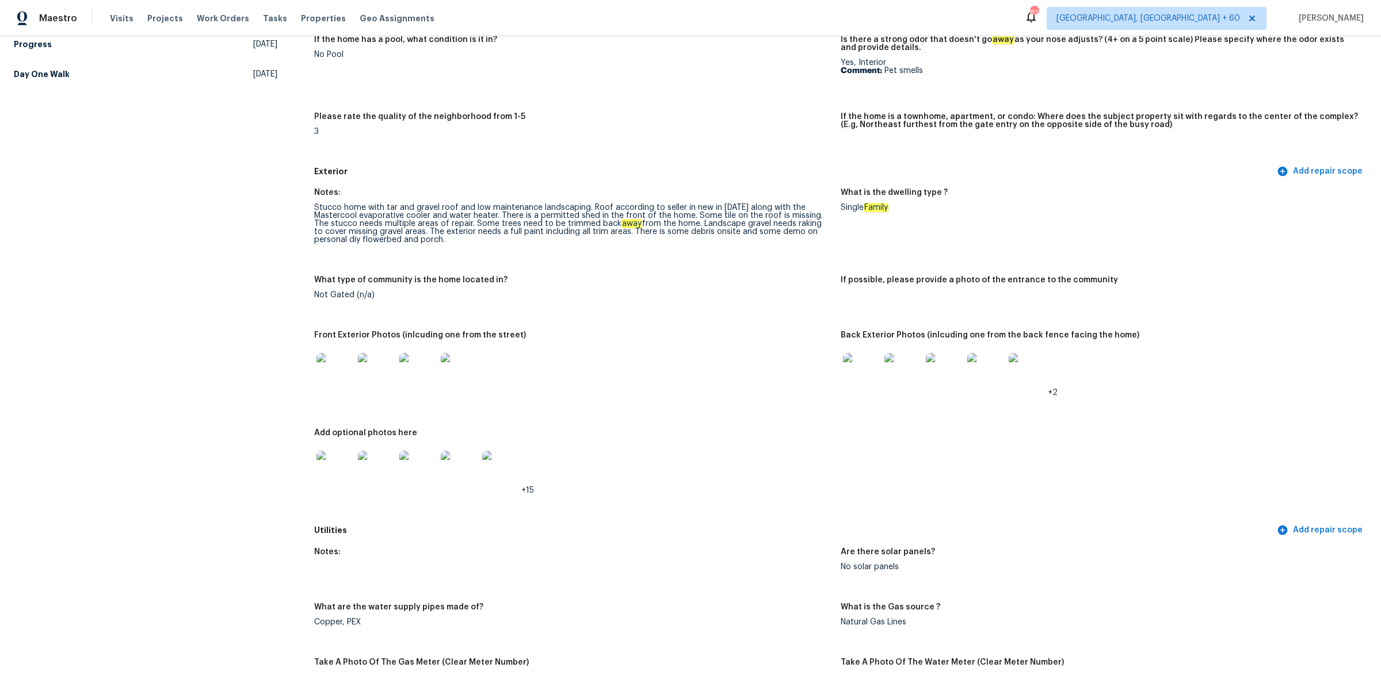
click at [337, 465] on img at bounding box center [334, 469] width 37 height 37
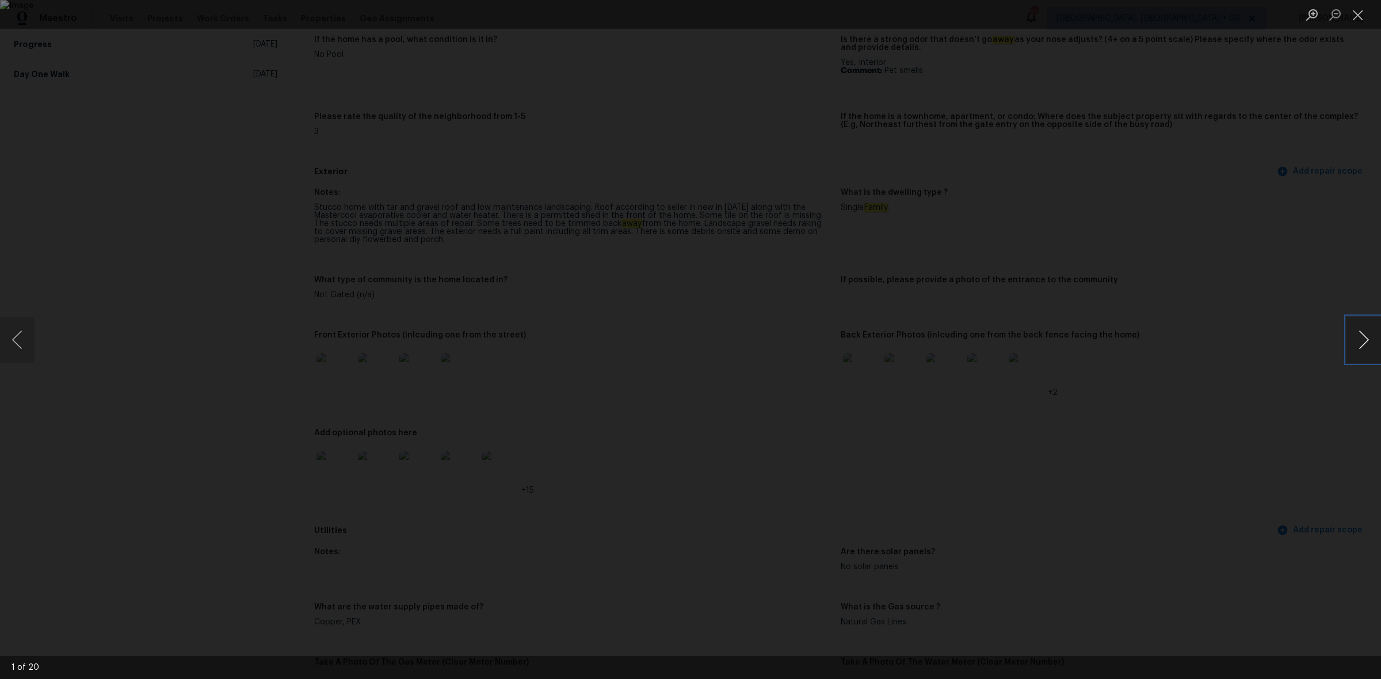
click at [1366, 345] on button "Next image" at bounding box center [1363, 340] width 35 height 46
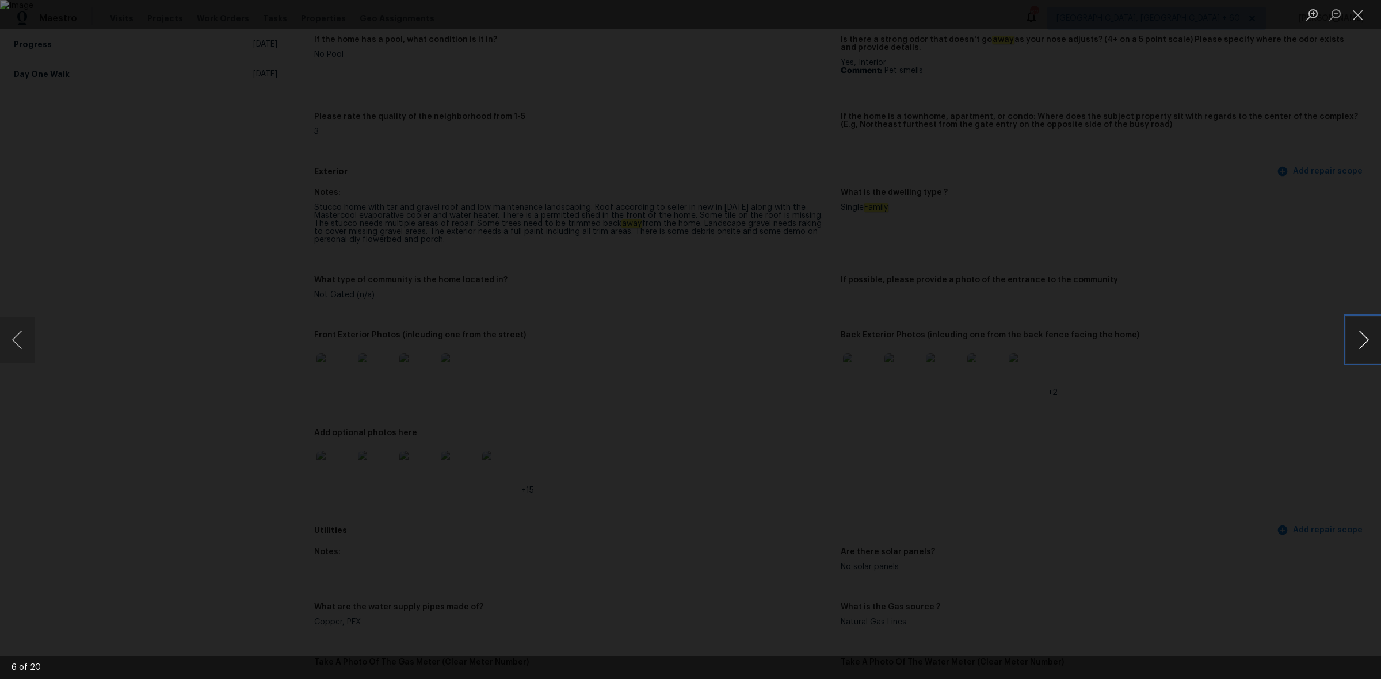
click at [1366, 345] on button "Next image" at bounding box center [1363, 340] width 35 height 46
click at [10, 343] on button "Previous image" at bounding box center [17, 340] width 35 height 46
click at [1362, 331] on button "Next image" at bounding box center [1363, 340] width 35 height 46
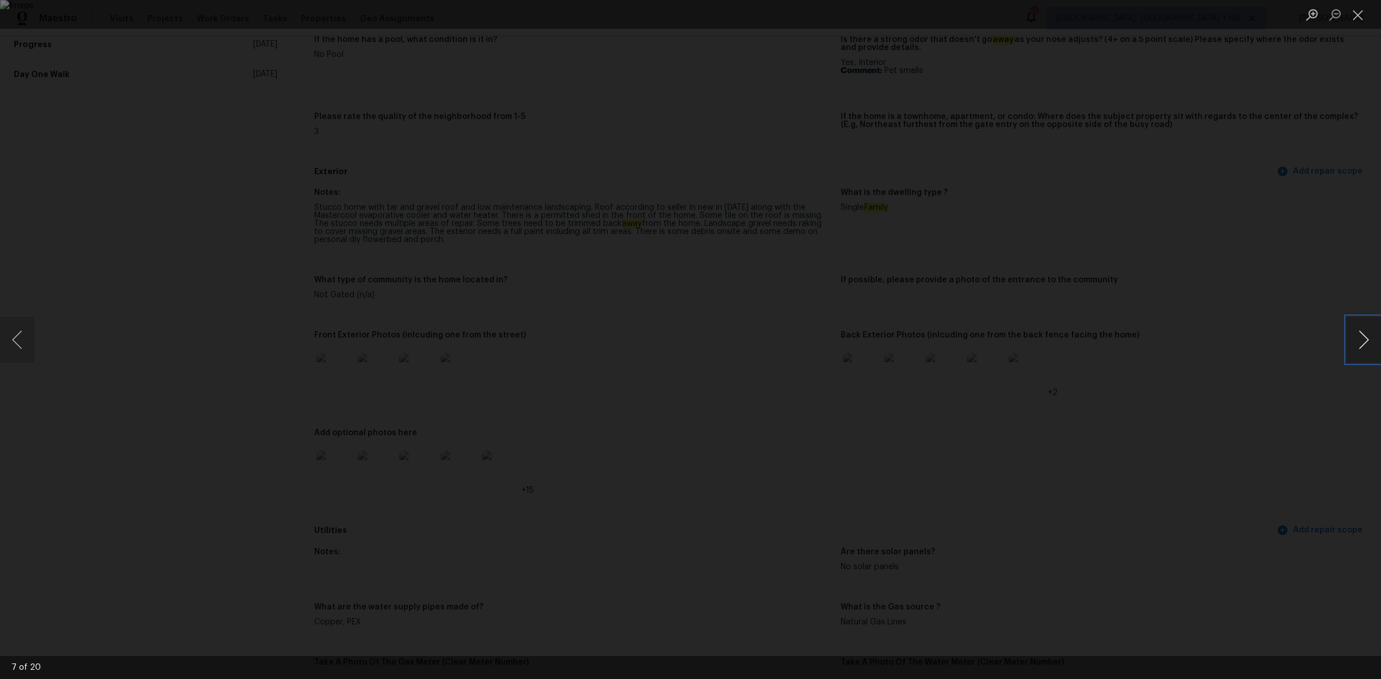
click at [1362, 331] on button "Next image" at bounding box center [1363, 340] width 35 height 46
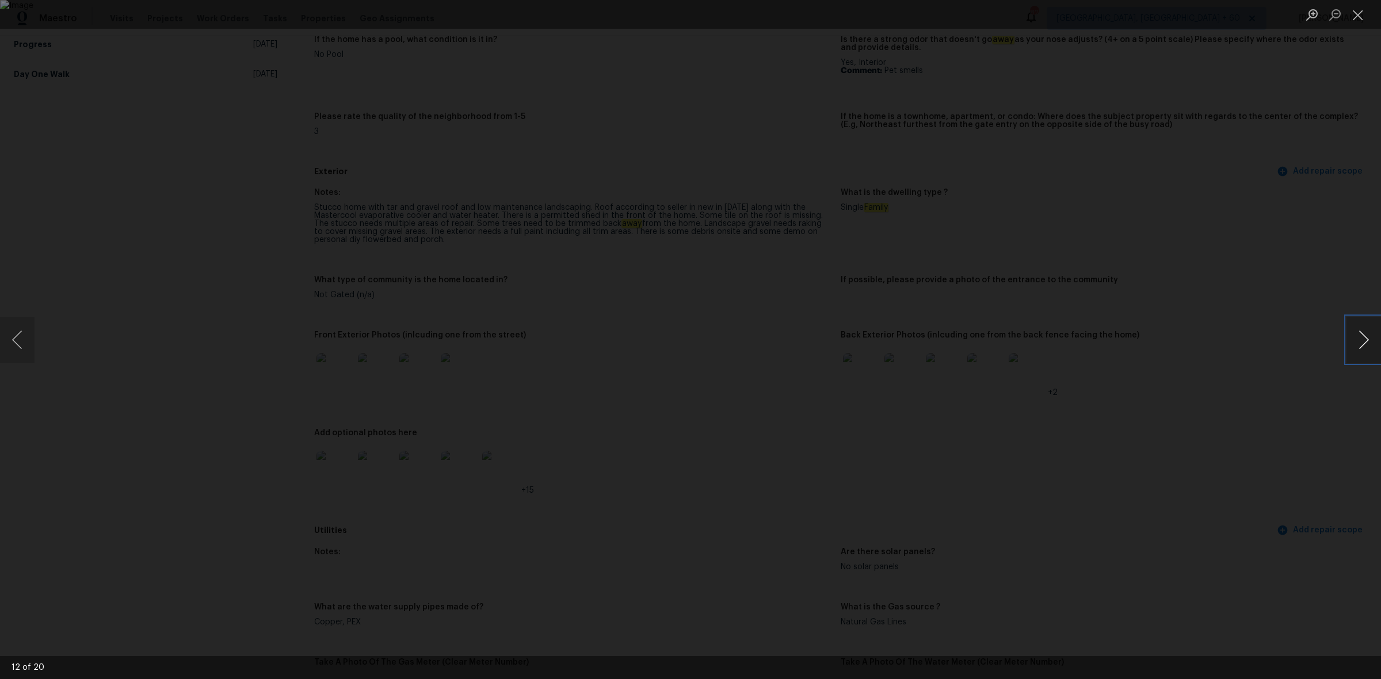
click at [1362, 331] on button "Next image" at bounding box center [1363, 340] width 35 height 46
click at [1359, 16] on button "Close lightbox" at bounding box center [1357, 15] width 23 height 20
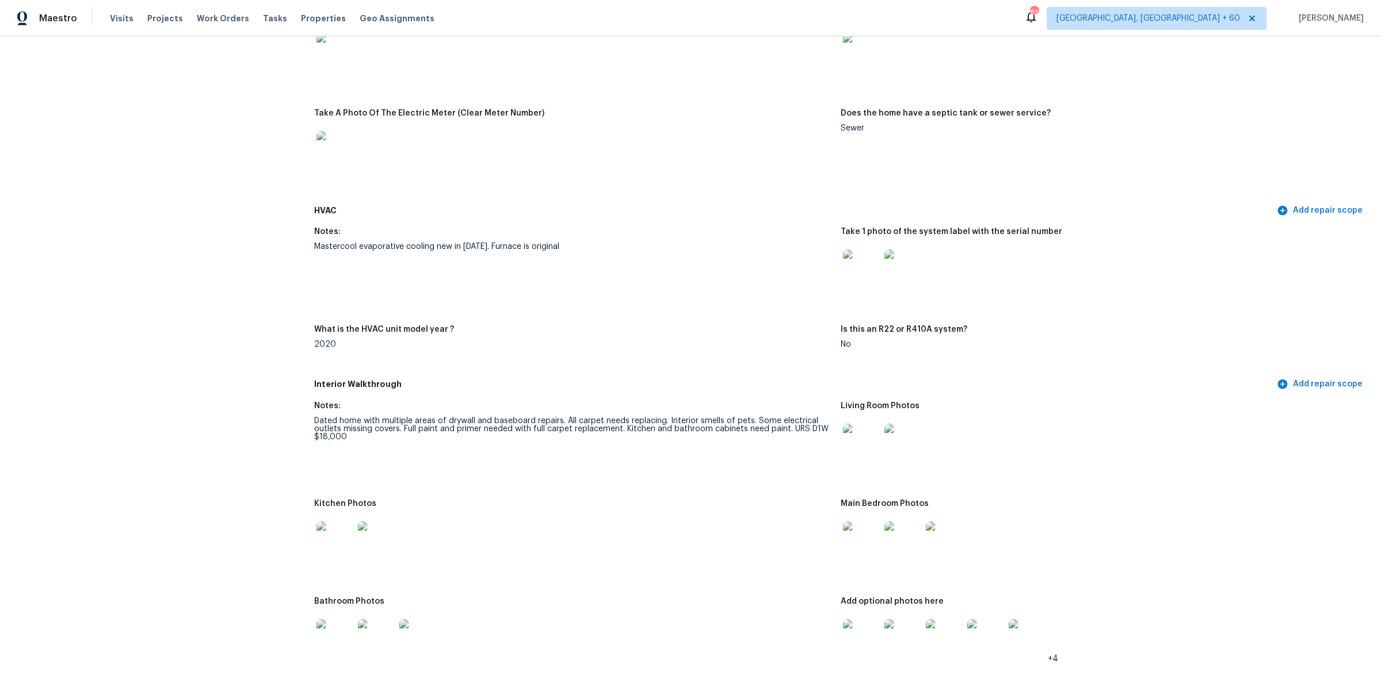
scroll to position [1150, 0]
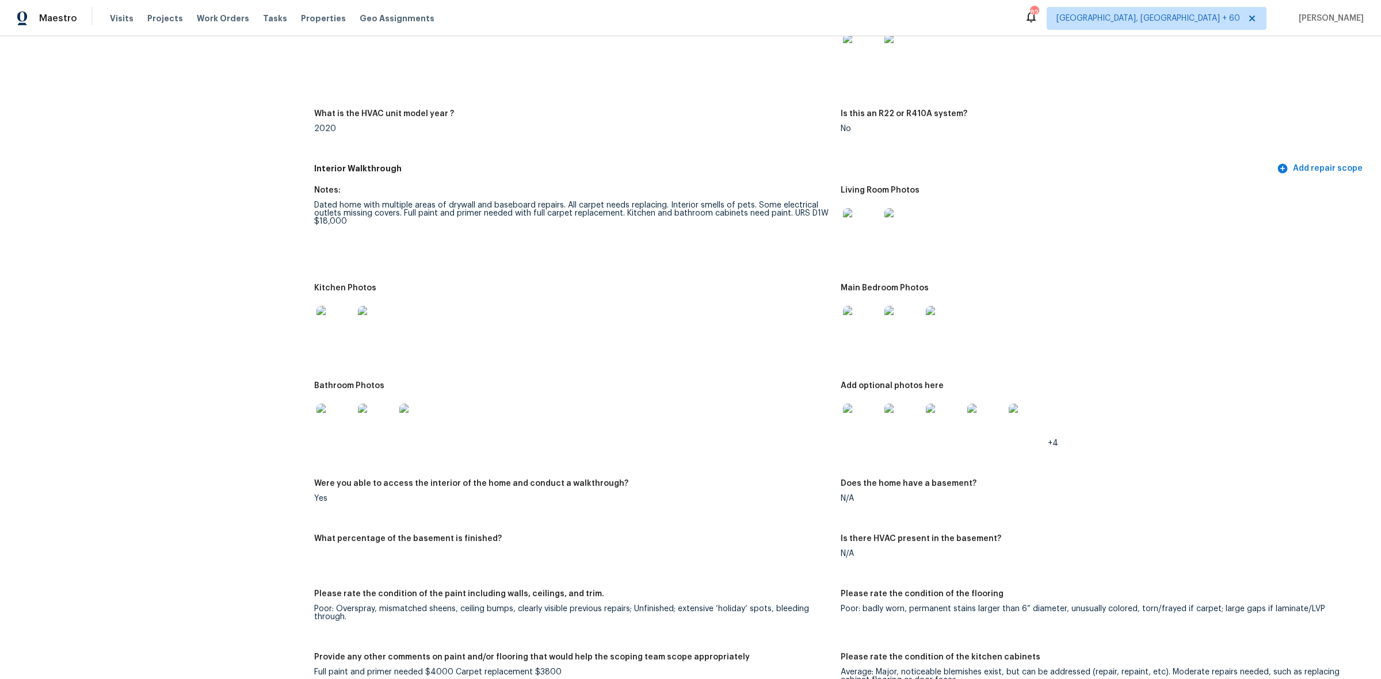
click at [860, 416] on img at bounding box center [861, 422] width 37 height 37
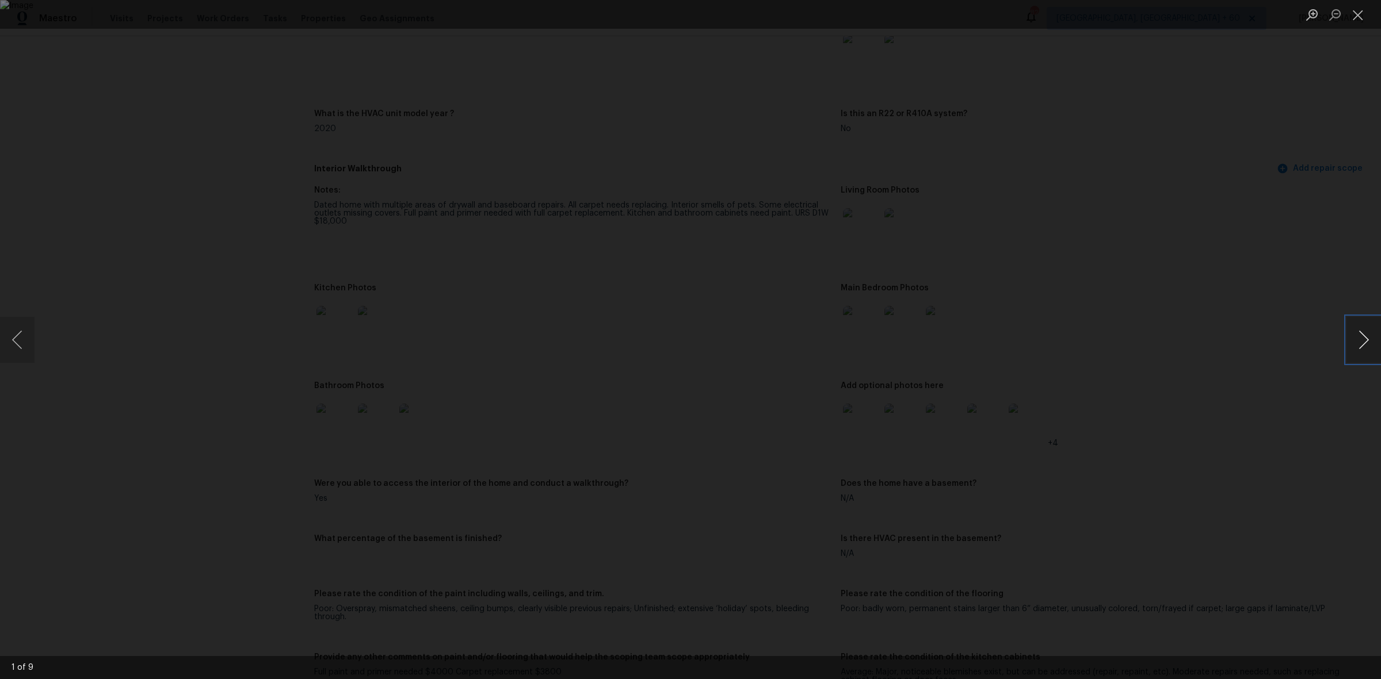
click at [1360, 338] on button "Next image" at bounding box center [1363, 340] width 35 height 46
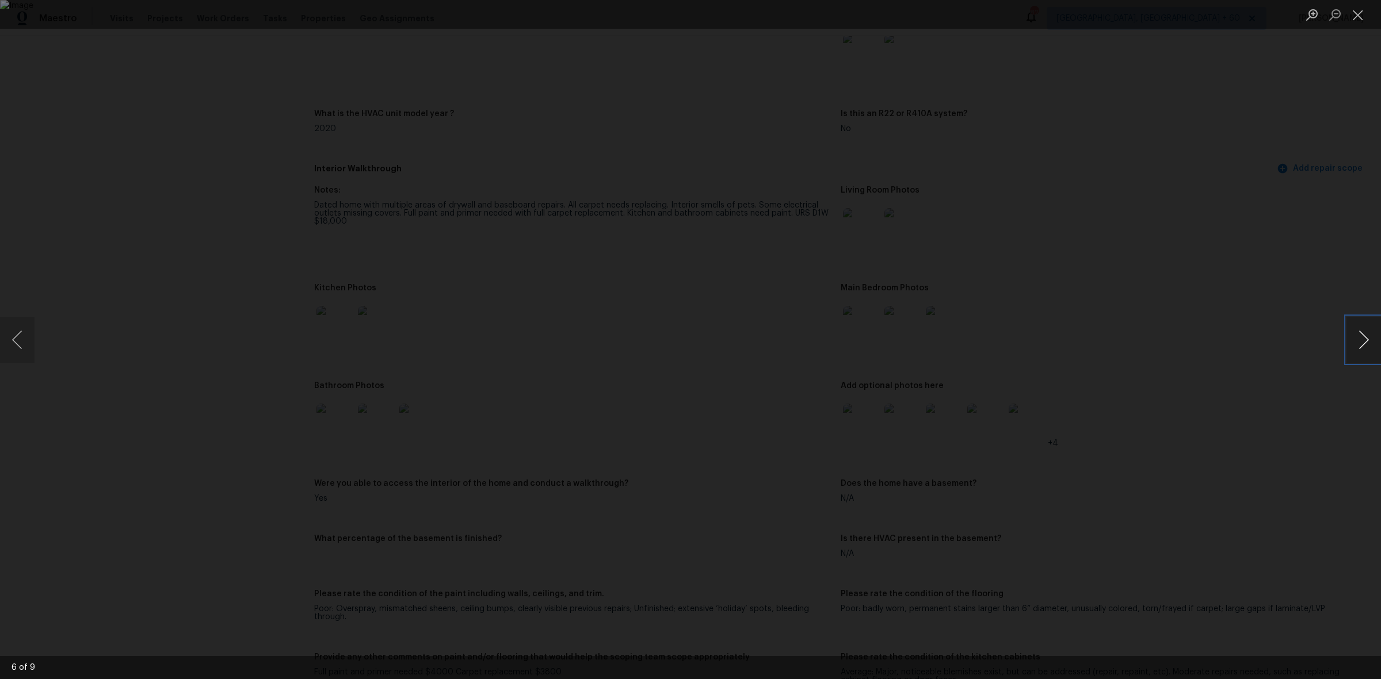
click at [1360, 338] on button "Next image" at bounding box center [1363, 340] width 35 height 46
click at [1356, 338] on button "Next image" at bounding box center [1363, 340] width 35 height 46
click at [1353, 14] on button "Close lightbox" at bounding box center [1357, 15] width 23 height 20
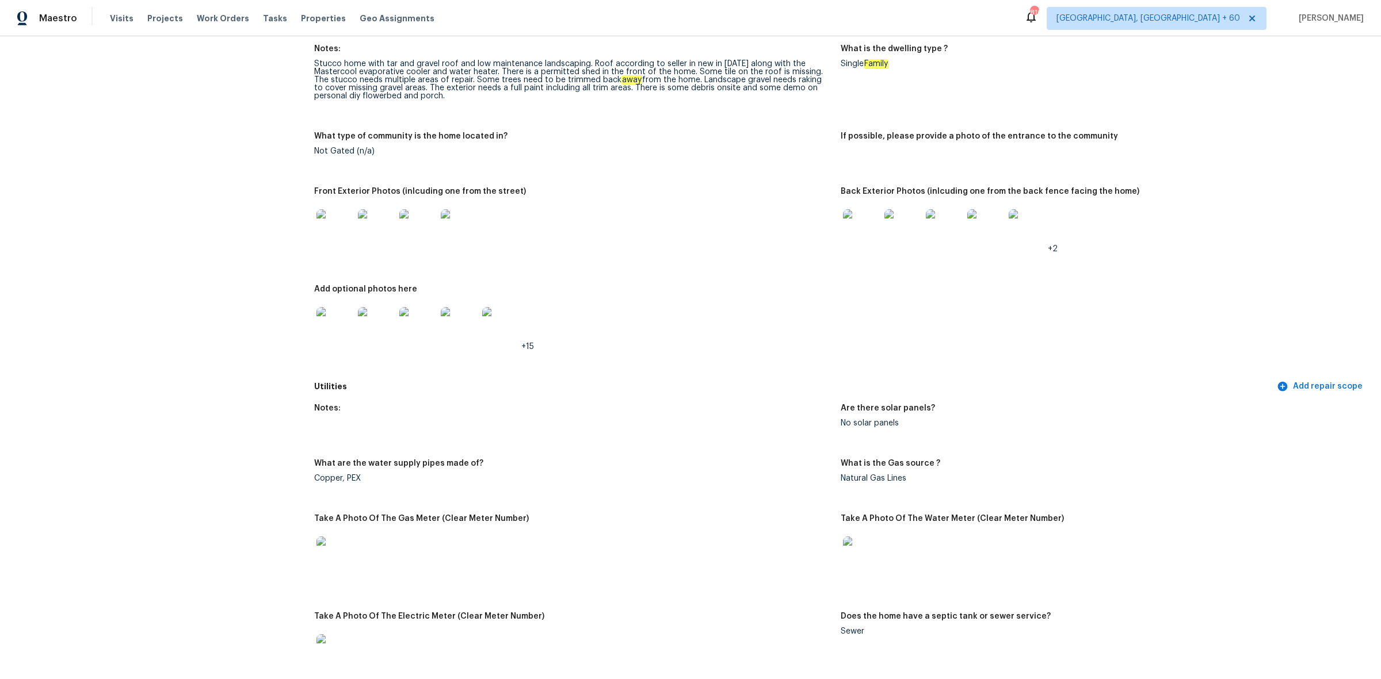
scroll to position [360, 0]
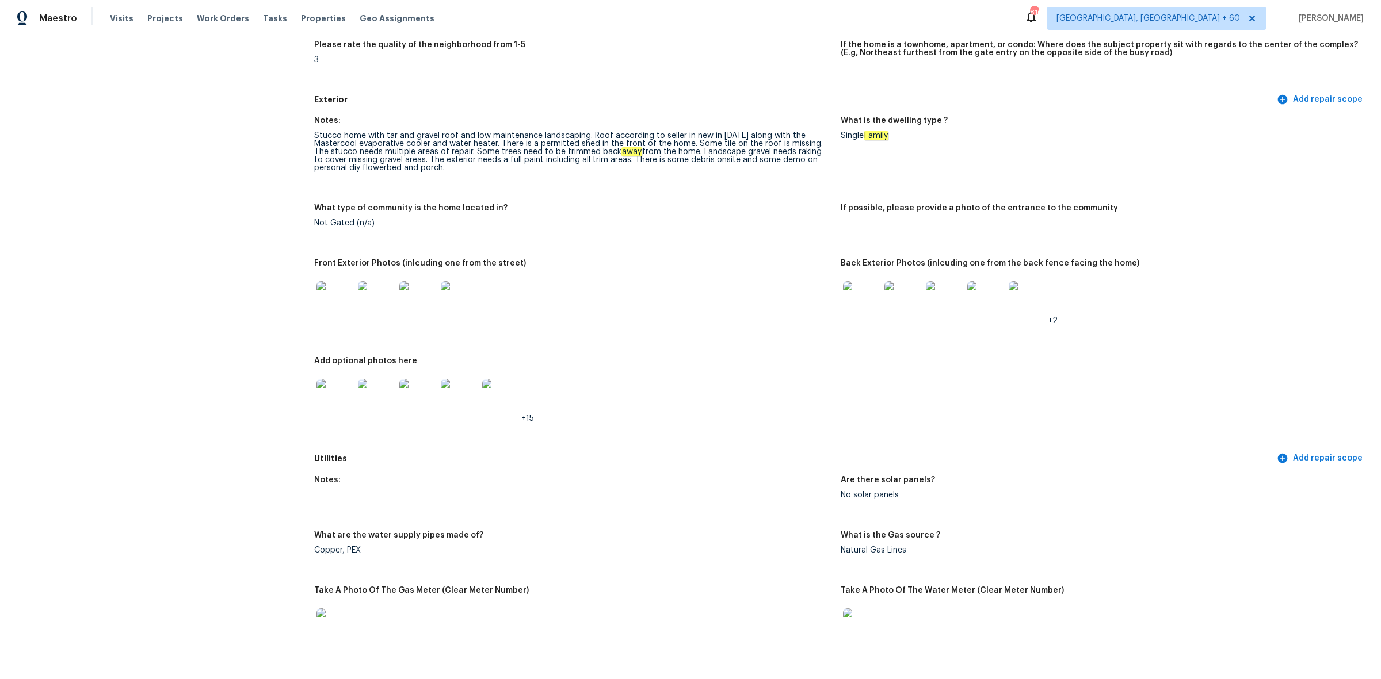
click at [323, 301] on img at bounding box center [334, 299] width 37 height 37
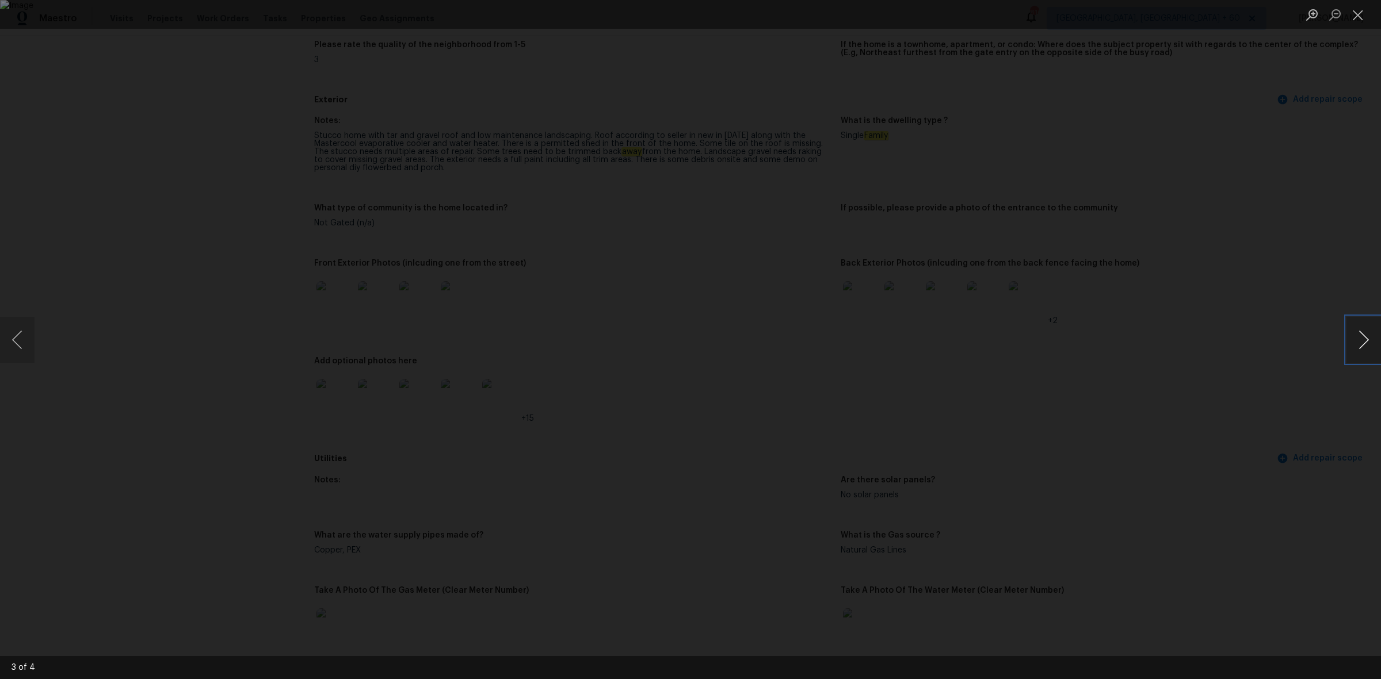
click at [1360, 341] on button "Next image" at bounding box center [1363, 340] width 35 height 46
click at [1362, 342] on button "Next image" at bounding box center [1363, 340] width 35 height 46
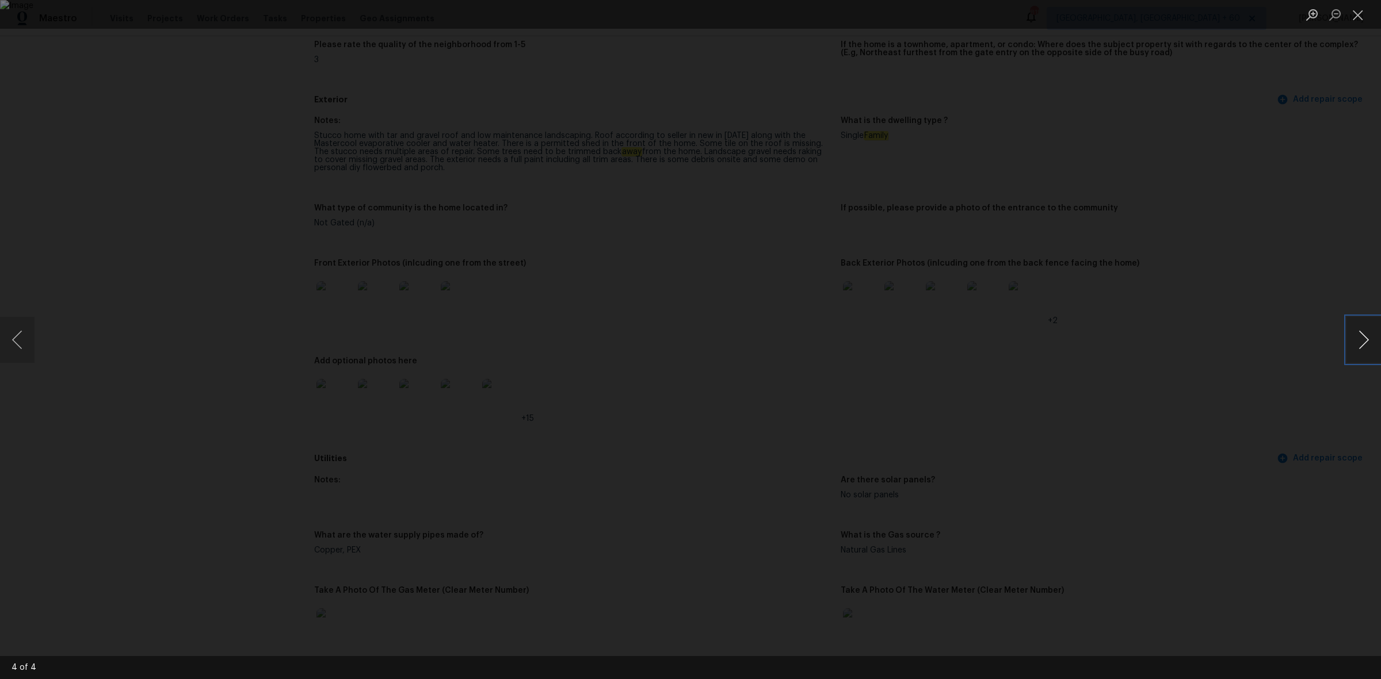
click at [1362, 342] on button "Next image" at bounding box center [1363, 340] width 35 height 46
click at [1359, 361] on button "Next image" at bounding box center [1363, 340] width 35 height 46
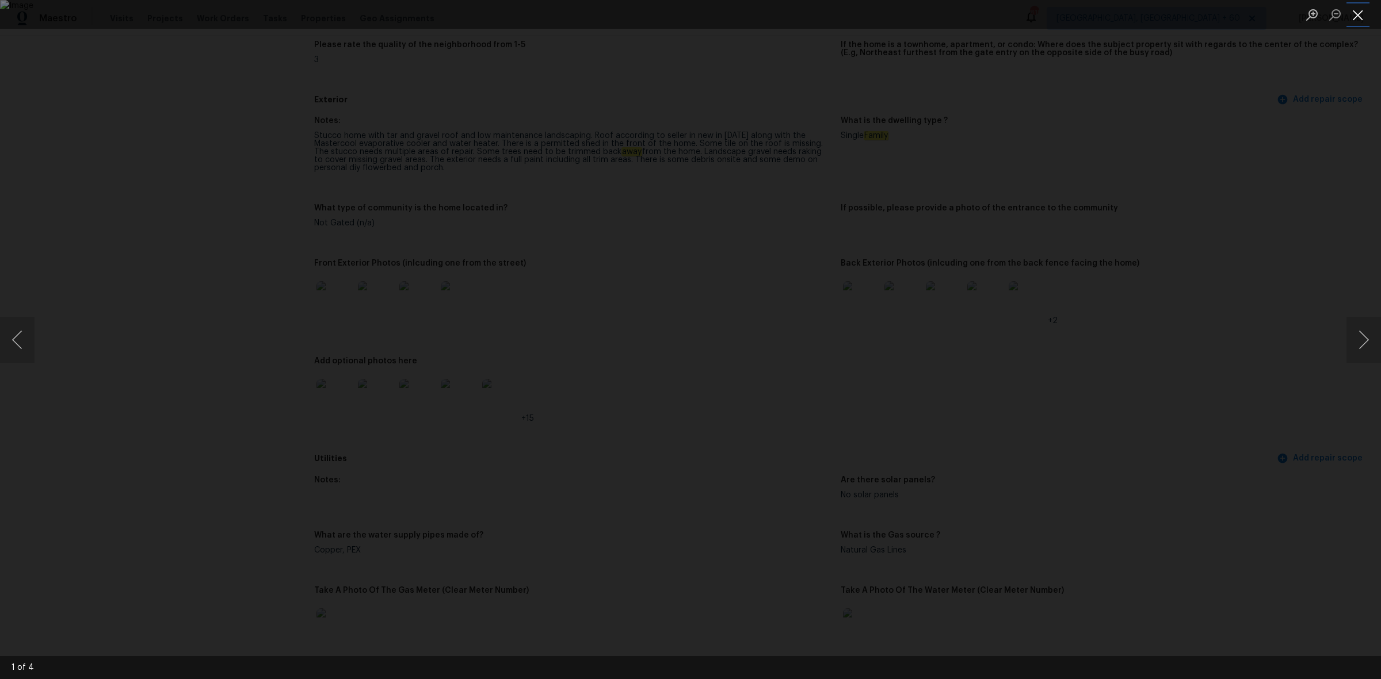
click at [1358, 17] on button "Close lightbox" at bounding box center [1357, 15] width 23 height 20
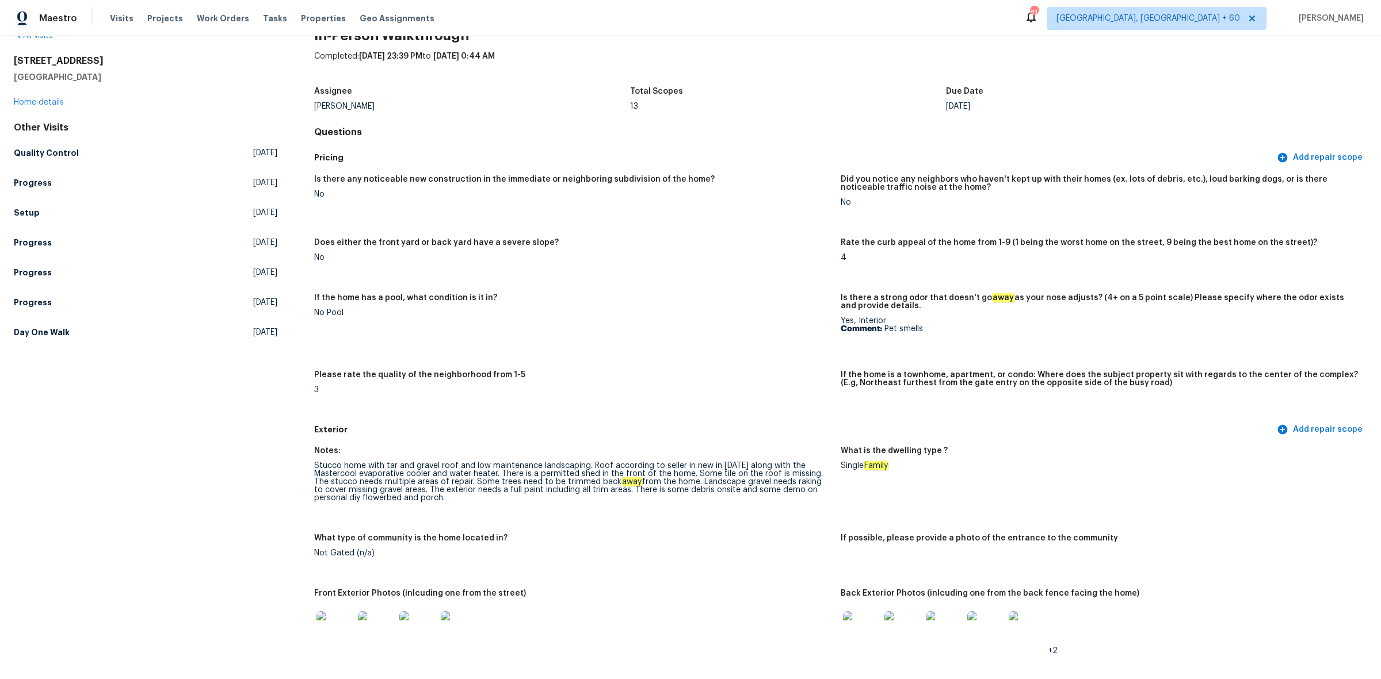
scroll to position [0, 0]
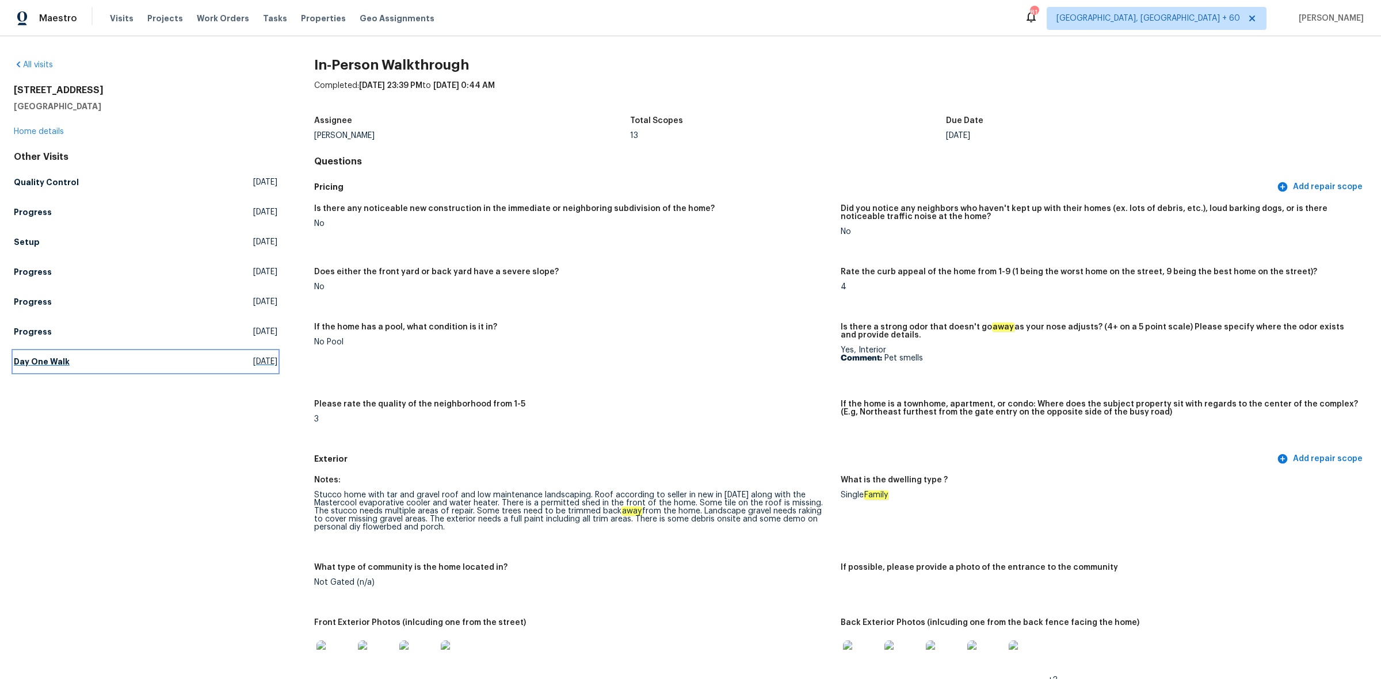
click at [113, 358] on link "Day One Walk [DATE]" at bounding box center [145, 361] width 263 height 21
